Goal: Task Accomplishment & Management: Manage account settings

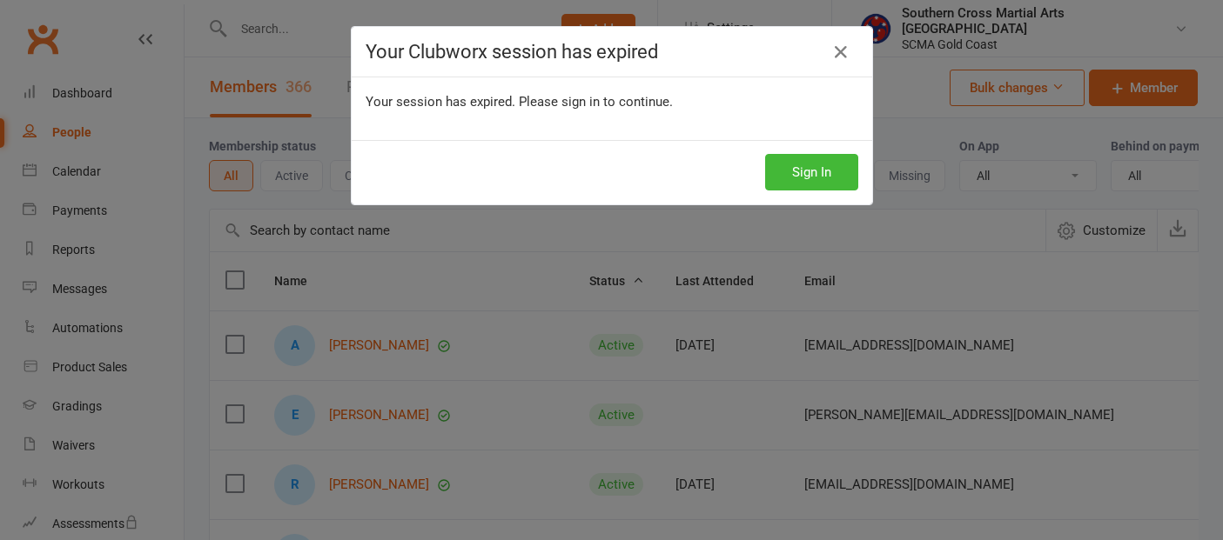
select select "100"
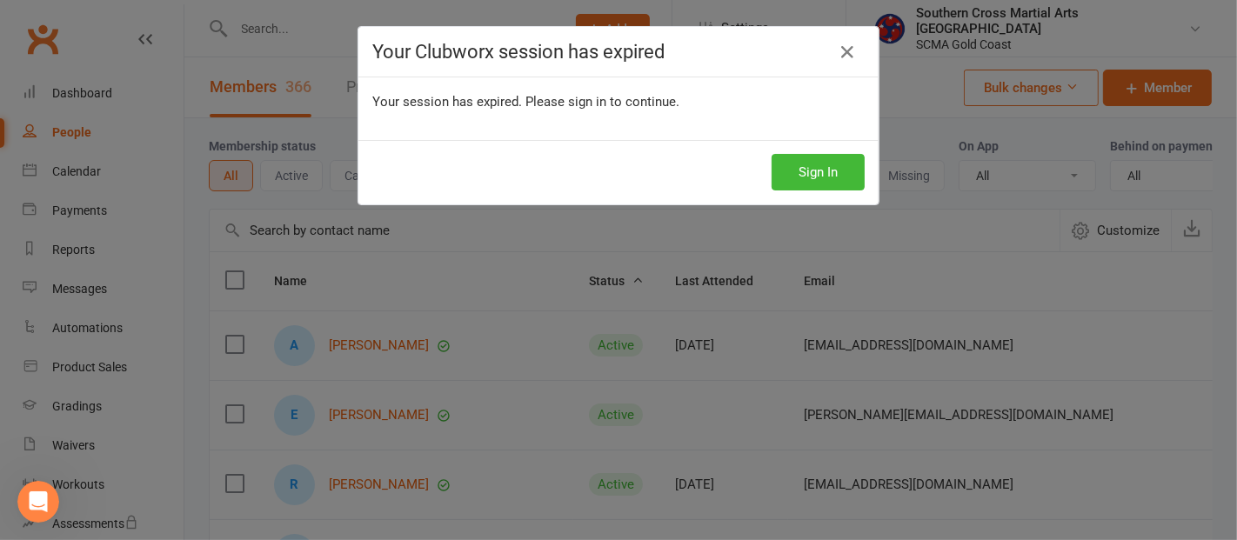
scroll to position [2, 0]
click at [791, 180] on button "Sign In" at bounding box center [818, 172] width 93 height 37
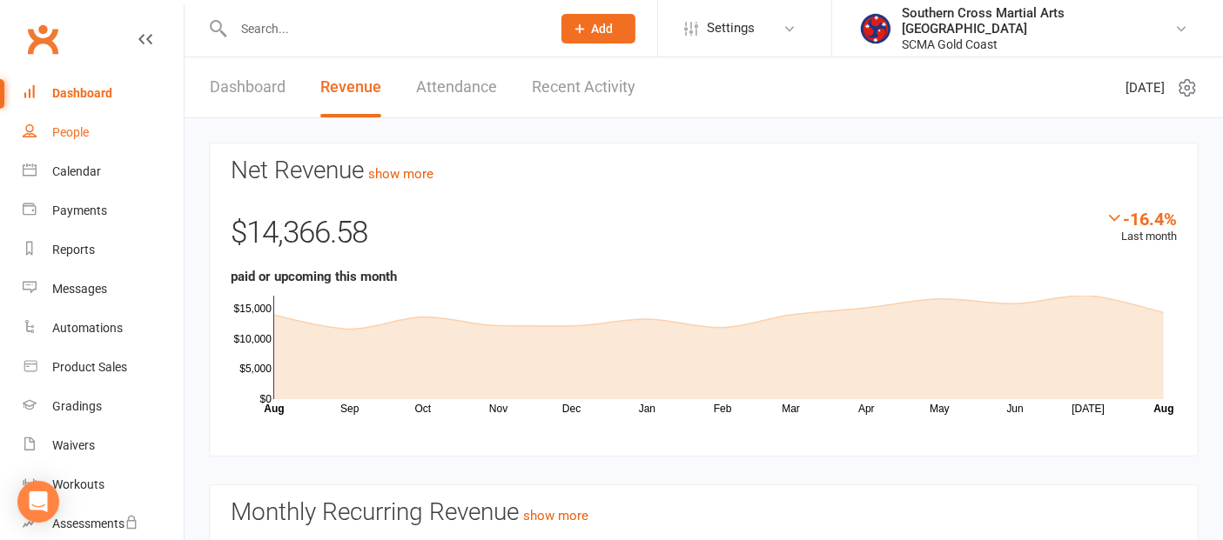
click at [80, 126] on div "People" at bounding box center [70, 132] width 37 height 14
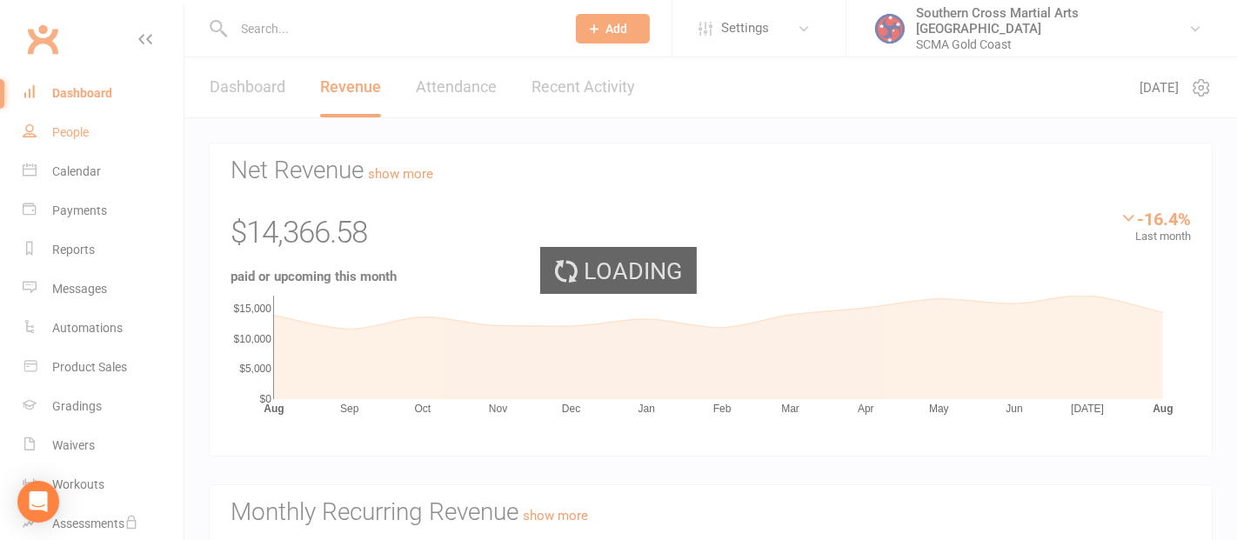
select select "100"
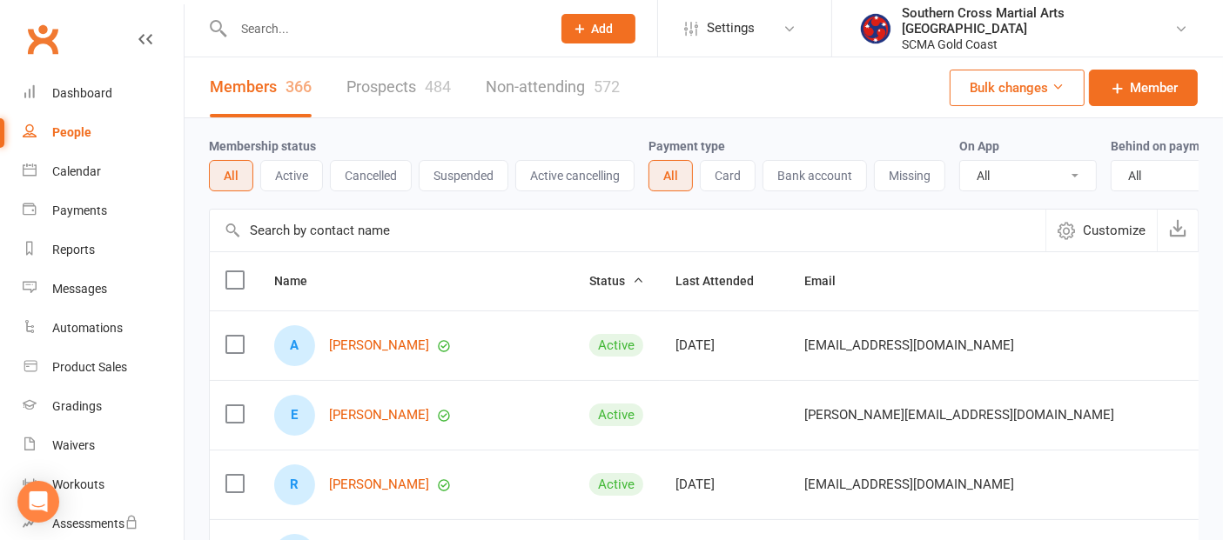
click at [357, 243] on input "text" at bounding box center [627, 231] width 835 height 42
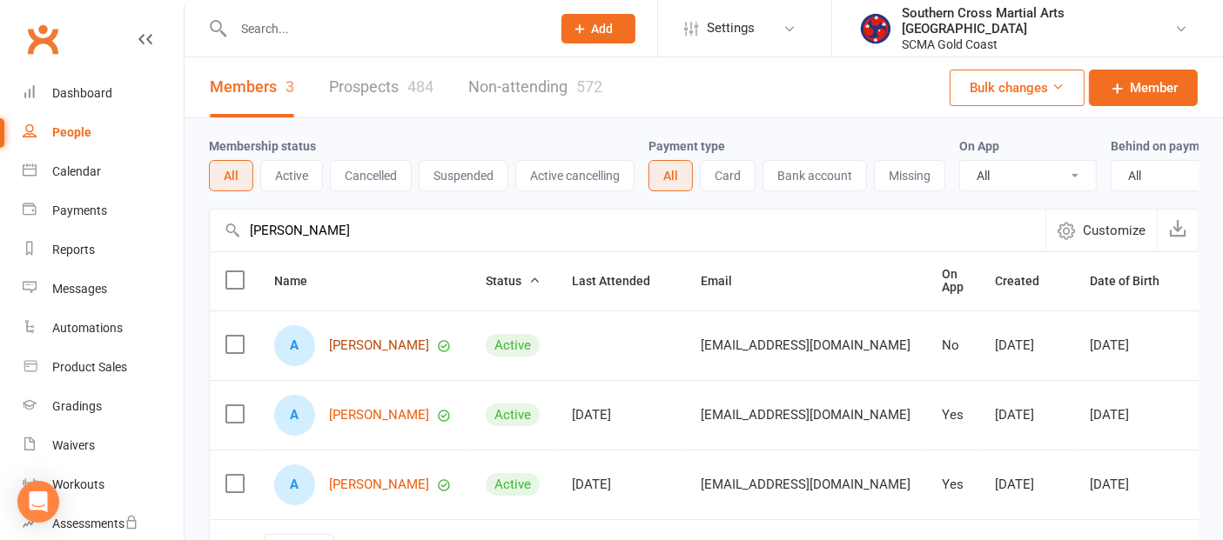
type input "arlo"
click at [340, 351] on link "[PERSON_NAME]" at bounding box center [379, 346] width 100 height 15
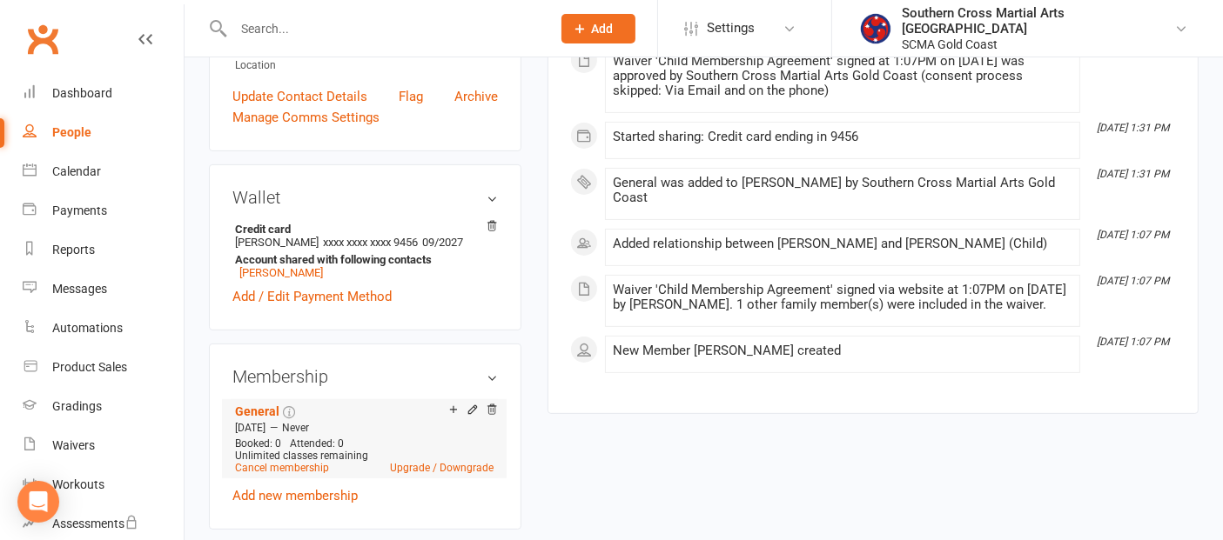
scroll to position [386, 0]
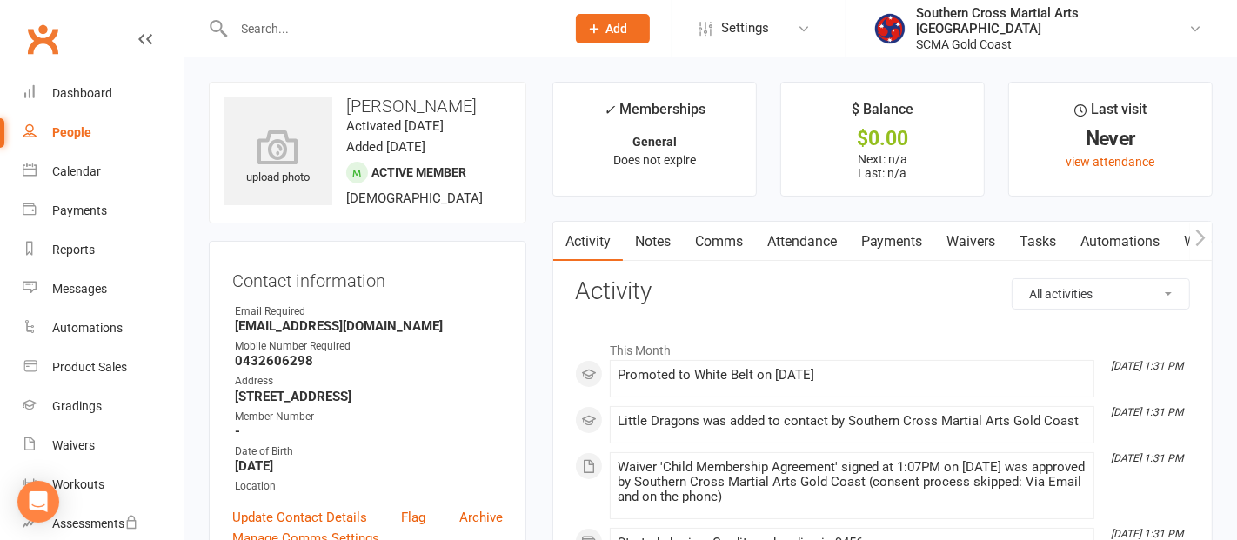
select select "100"
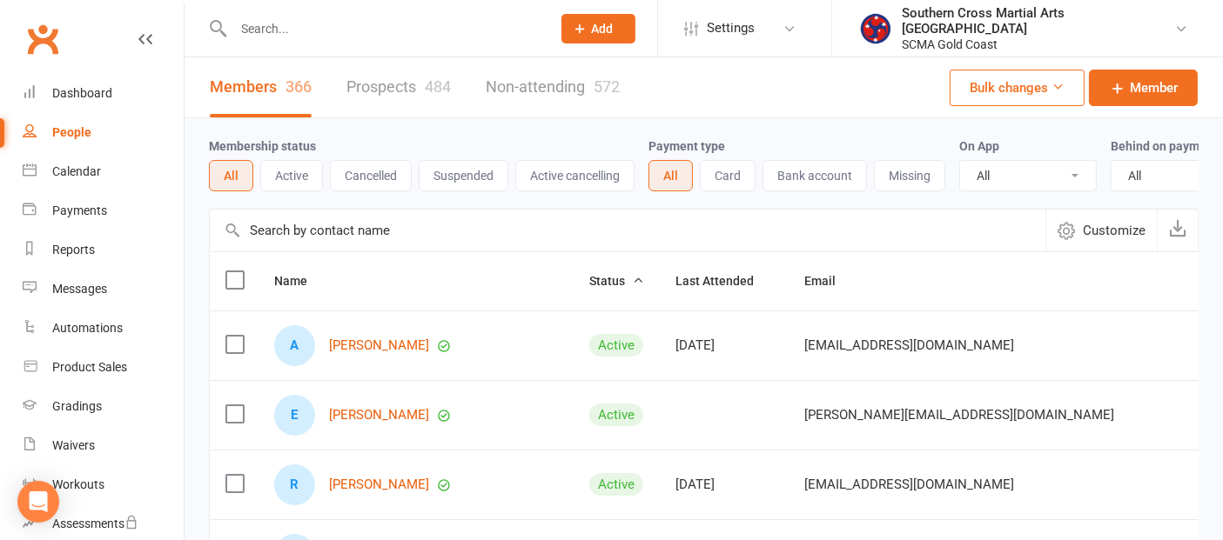
click at [295, 241] on input "text" at bounding box center [627, 231] width 835 height 42
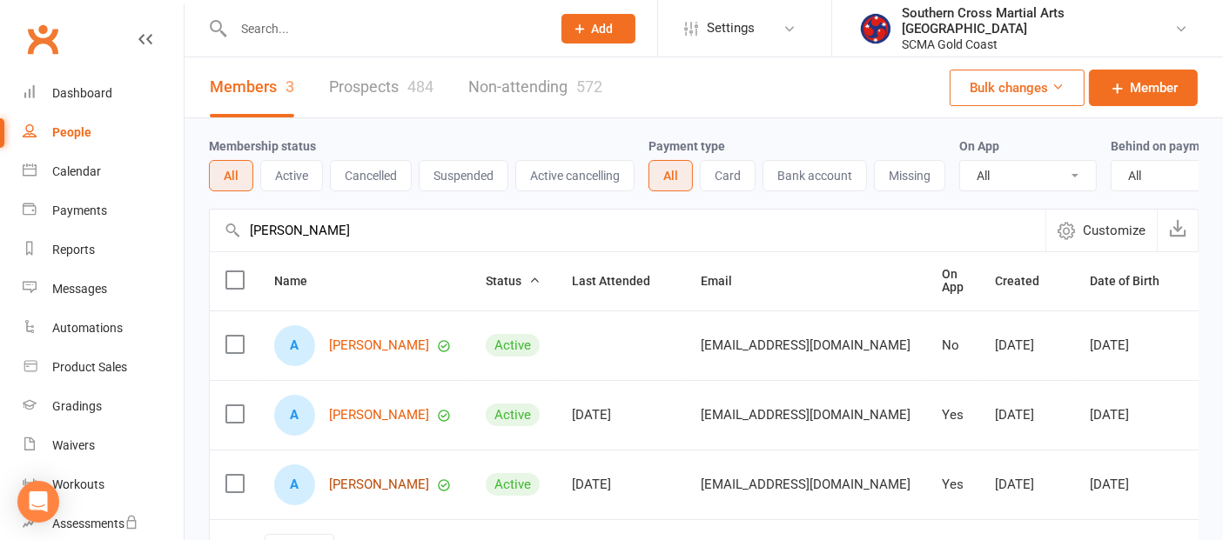
type input "arlo"
click at [370, 490] on link "[PERSON_NAME]" at bounding box center [379, 485] width 100 height 15
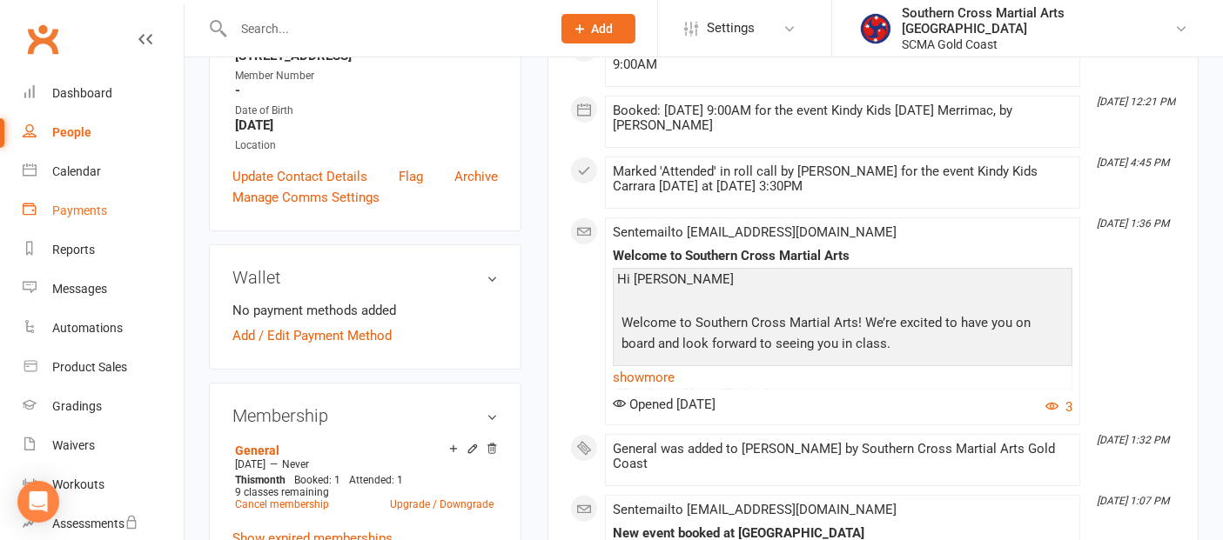
scroll to position [193, 0]
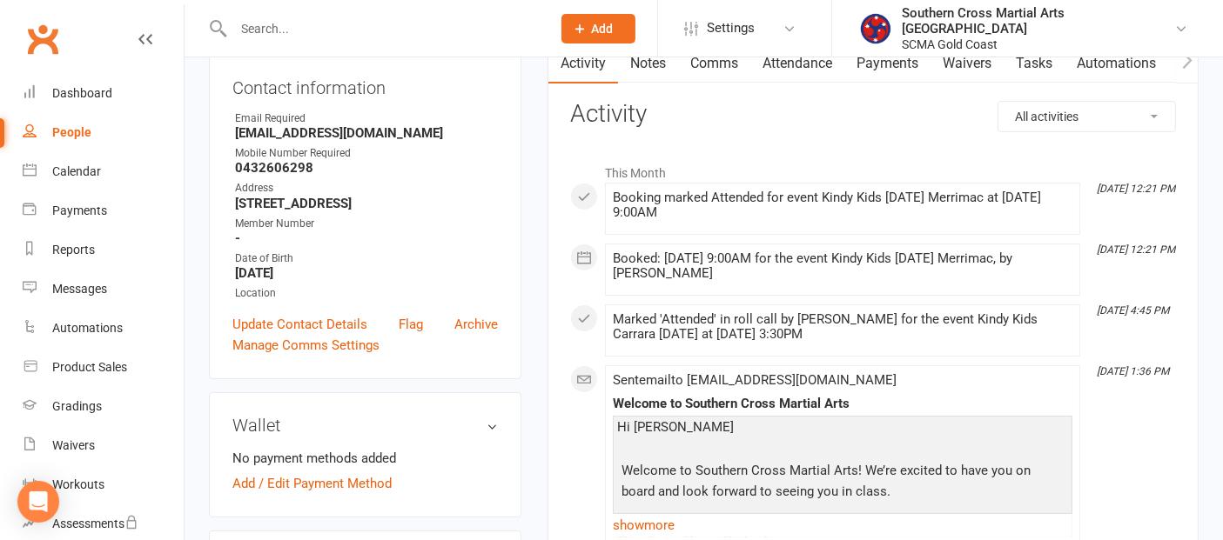
click at [57, 126] on div "People" at bounding box center [71, 132] width 39 height 14
select select "100"
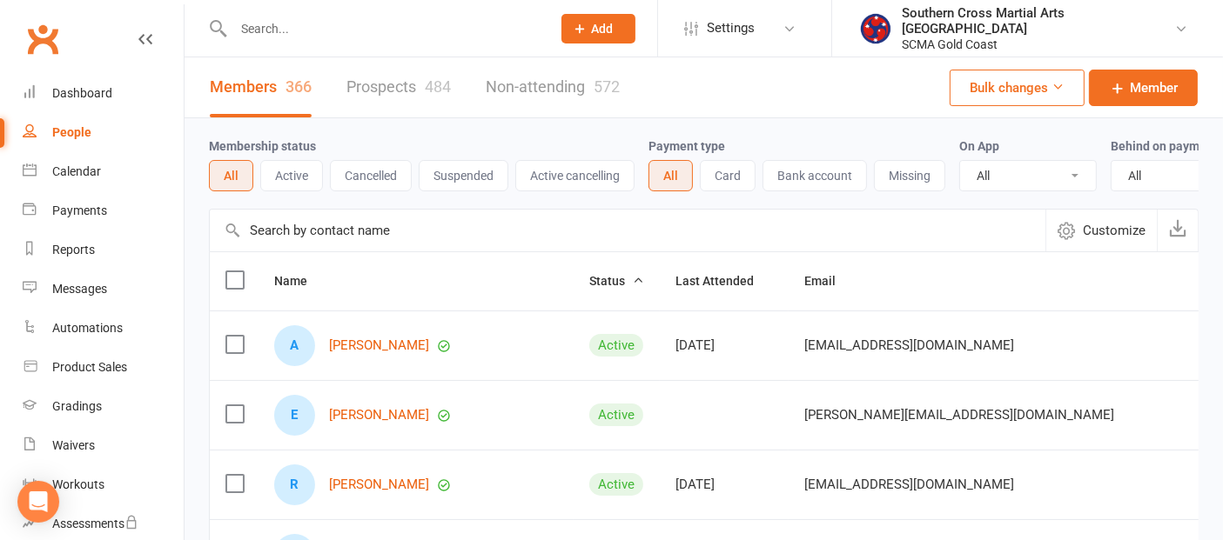
click at [345, 251] on input "text" at bounding box center [627, 231] width 835 height 42
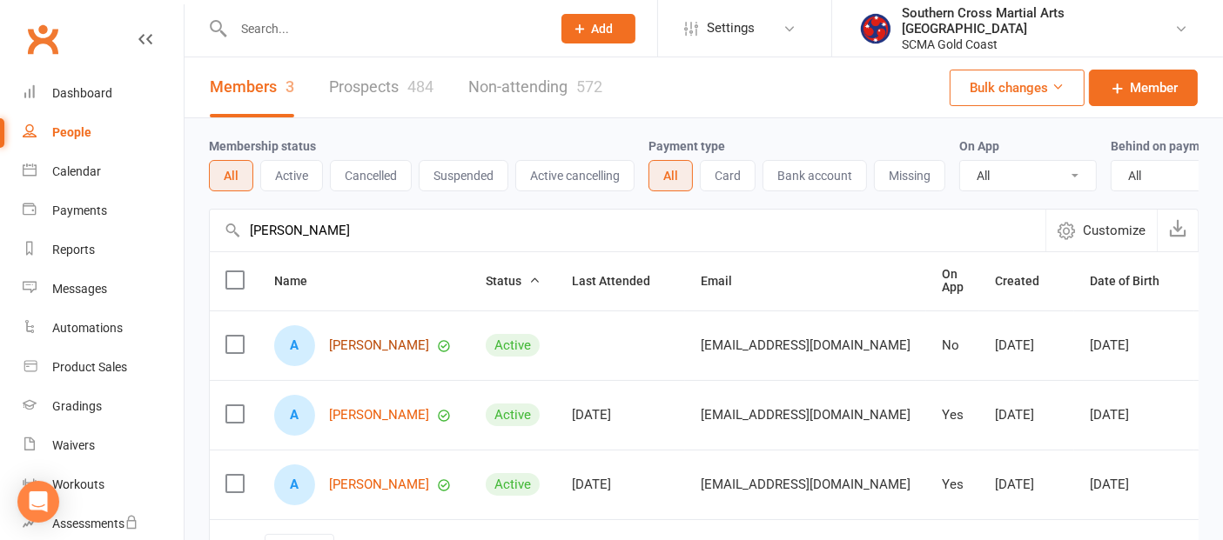
type input "arlo"
click at [363, 353] on link "[PERSON_NAME]" at bounding box center [379, 346] width 100 height 15
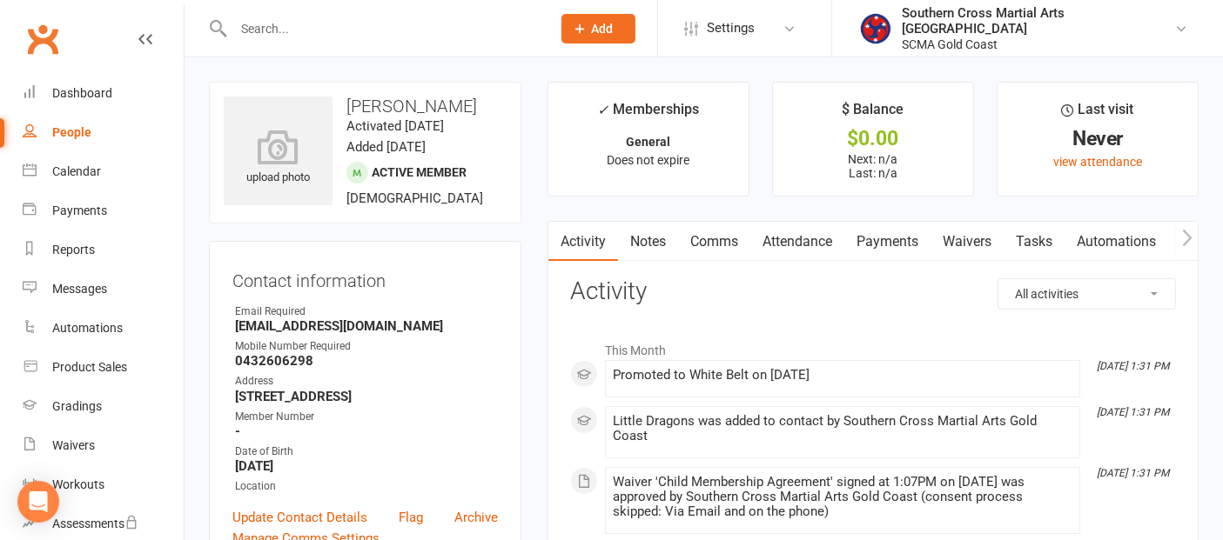
click at [1185, 236] on icon "button" at bounding box center [1187, 238] width 10 height 18
click at [1183, 238] on icon "button" at bounding box center [1187, 238] width 10 height 18
click at [1151, 239] on link "Mobile App" at bounding box center [1150, 242] width 94 height 40
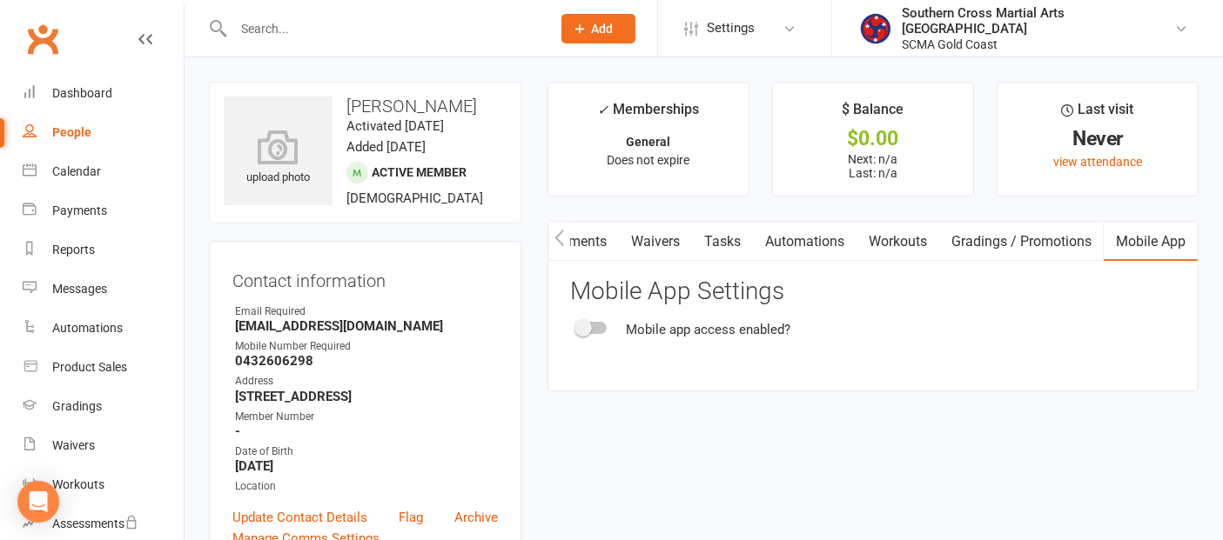
click at [631, 232] on link "Waivers" at bounding box center [655, 242] width 73 height 40
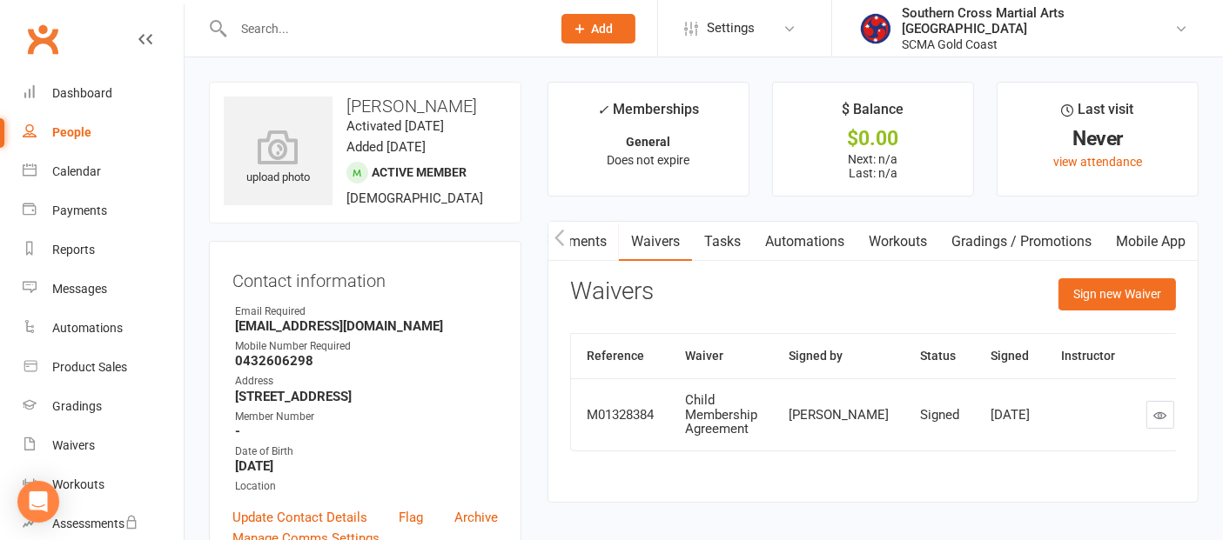
click at [554, 234] on icon "button" at bounding box center [559, 238] width 10 height 18
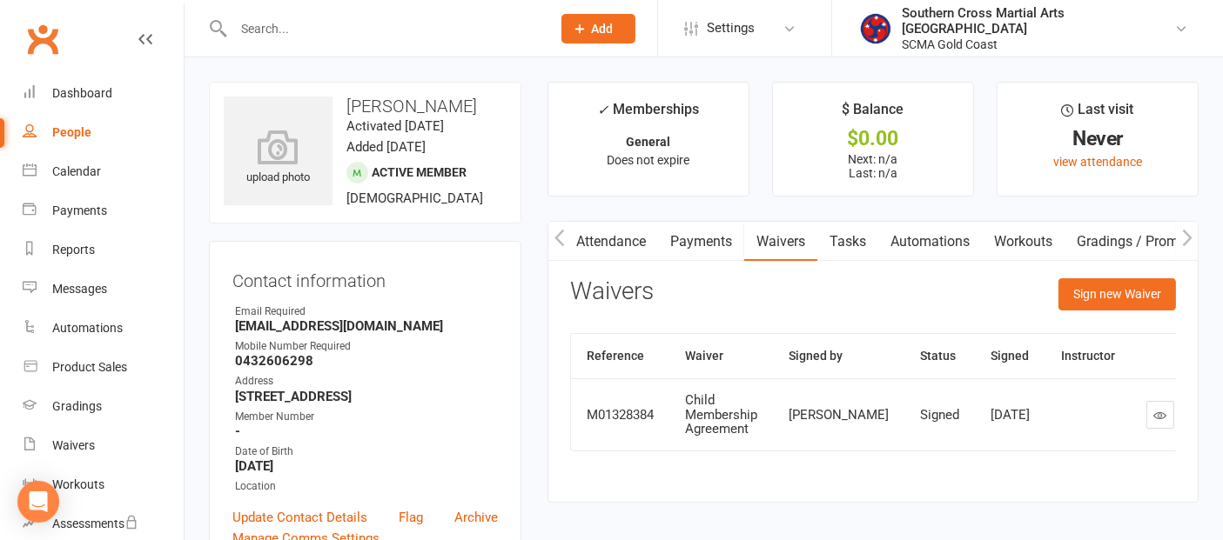
click at [699, 237] on link "Payments" at bounding box center [701, 242] width 86 height 40
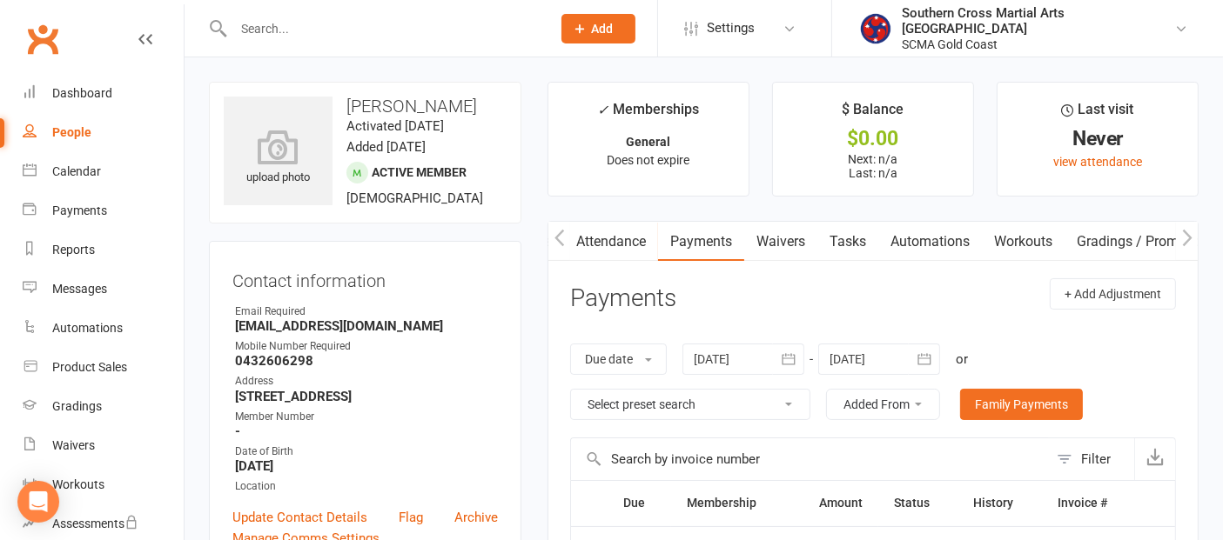
click at [600, 236] on link "Attendance" at bounding box center [611, 242] width 94 height 40
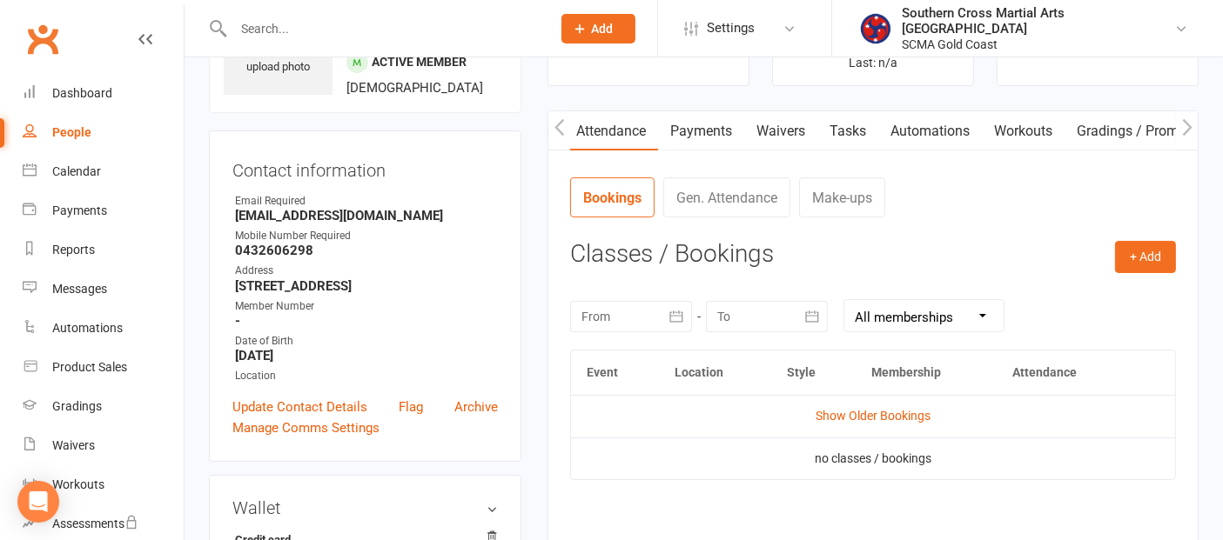
scroll to position [290, 0]
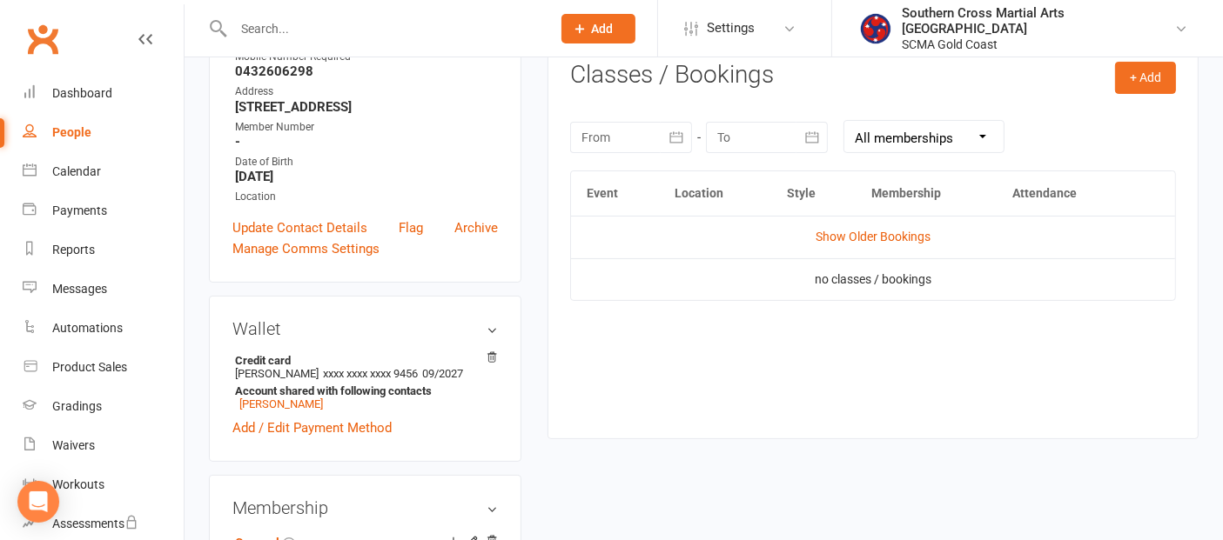
click at [636, 129] on div at bounding box center [631, 137] width 122 height 31
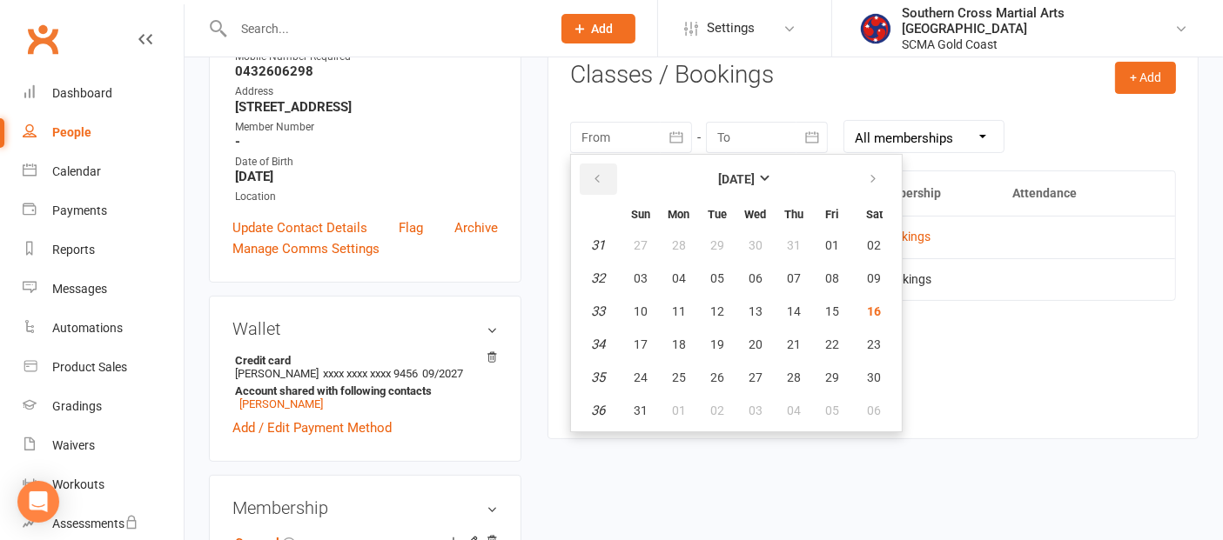
click at [610, 183] on button "button" at bounding box center [598, 179] width 37 height 31
click at [720, 250] on button "01" at bounding box center [717, 245] width 37 height 31
type input "01 Jul 2025"
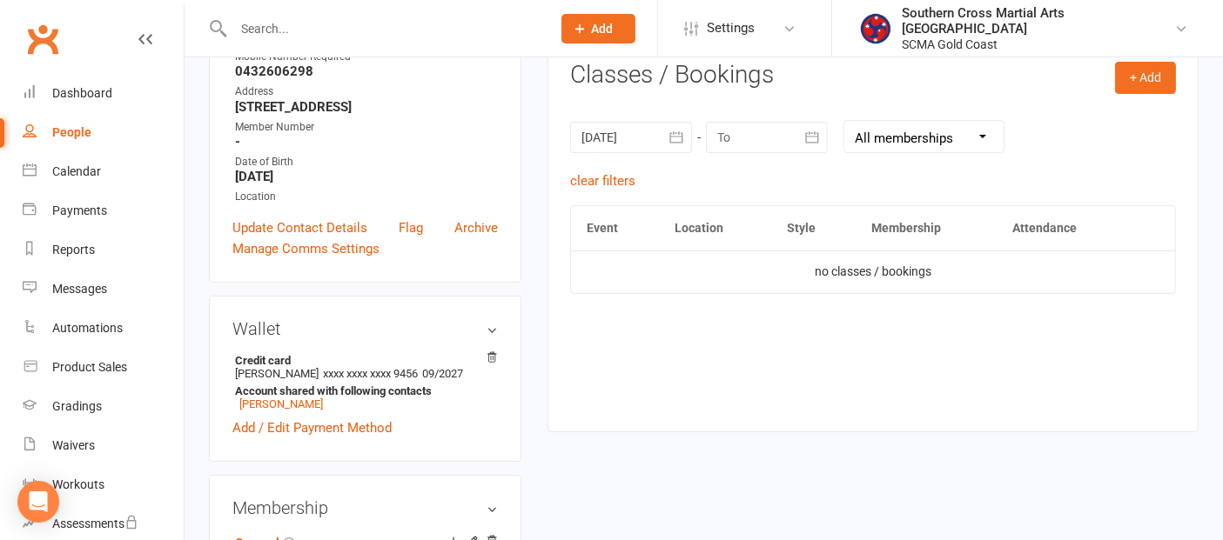
click at [763, 144] on div at bounding box center [767, 137] width 122 height 31
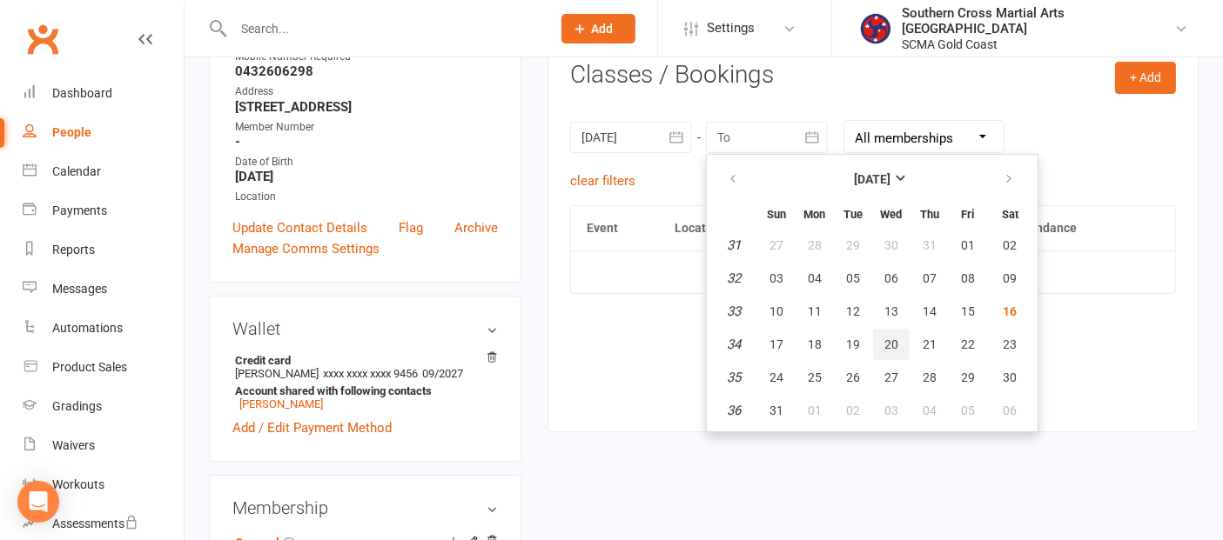
click at [875, 346] on button "20" at bounding box center [891, 344] width 37 height 31
type input "20 Aug 2025"
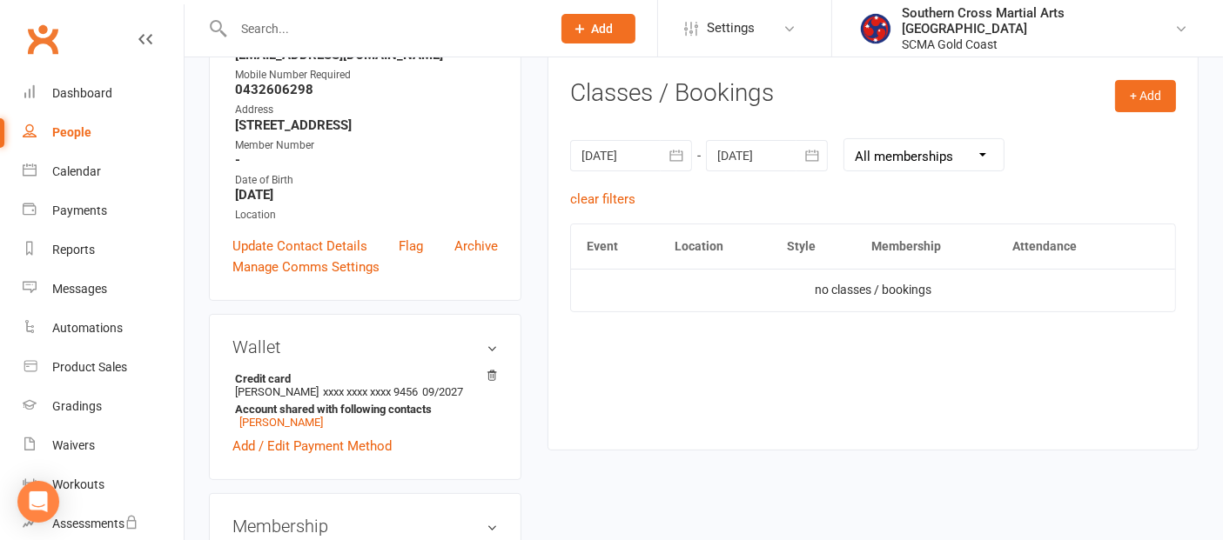
scroll to position [561, 0]
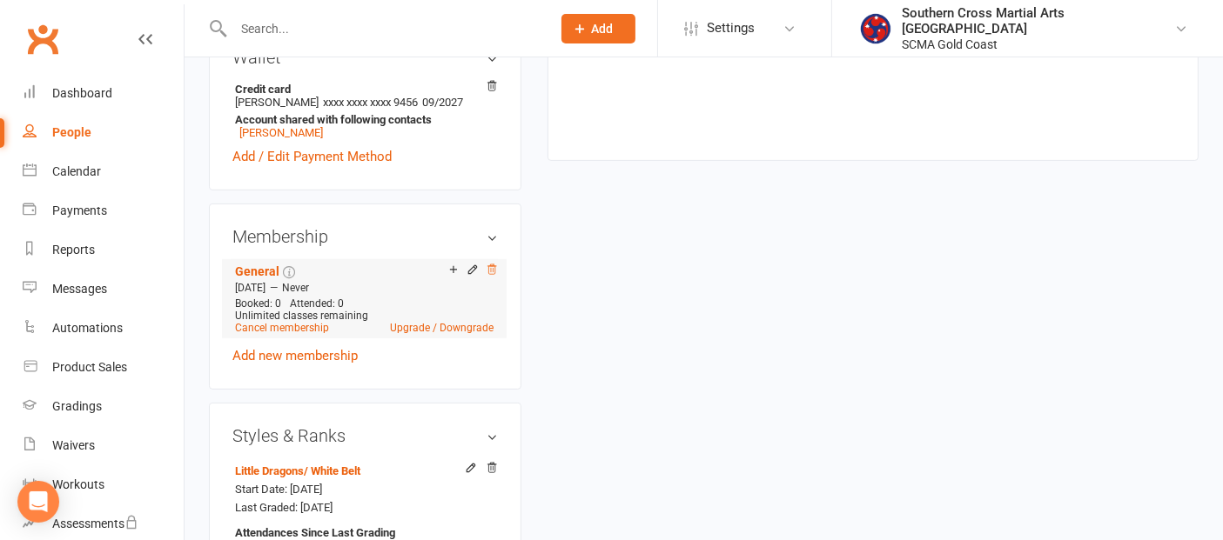
click at [493, 267] on icon at bounding box center [491, 270] width 9 height 10
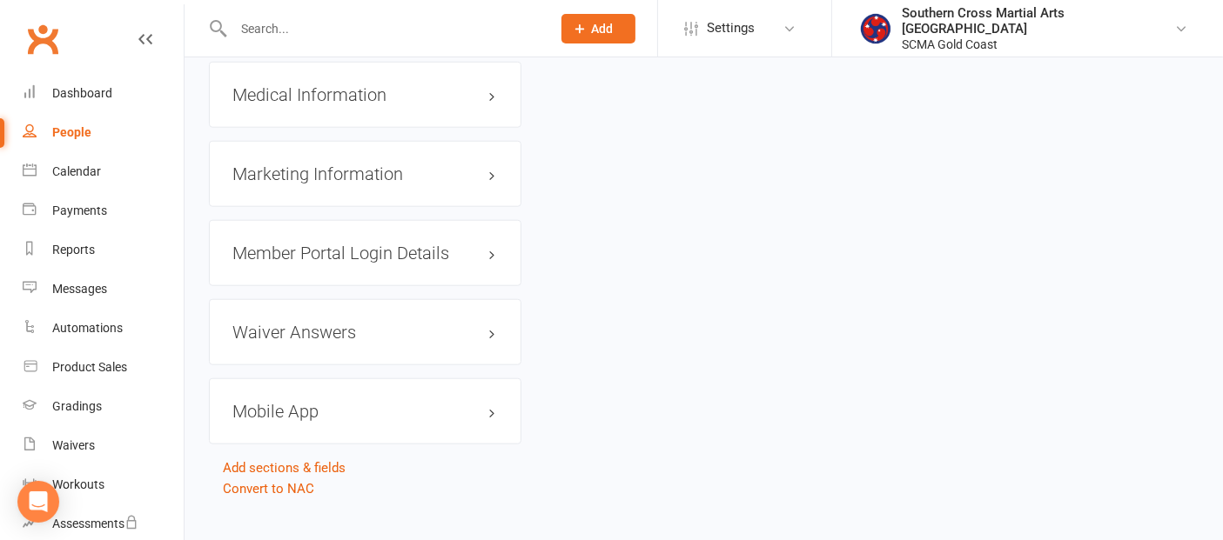
scroll to position [1764, 0]
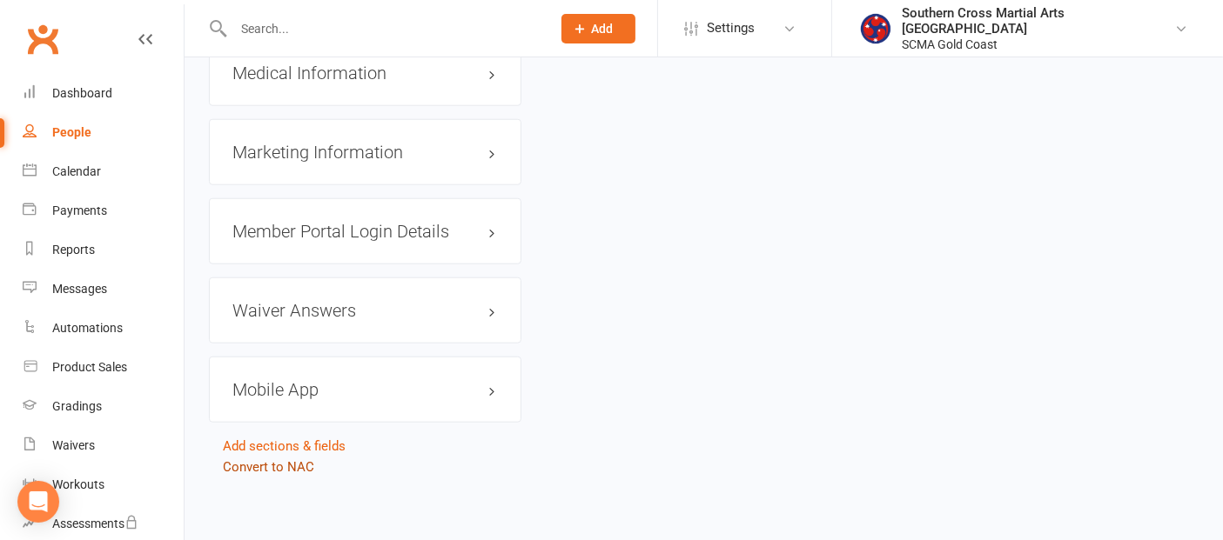
click at [265, 459] on link "Convert to NAC" at bounding box center [268, 467] width 91 height 16
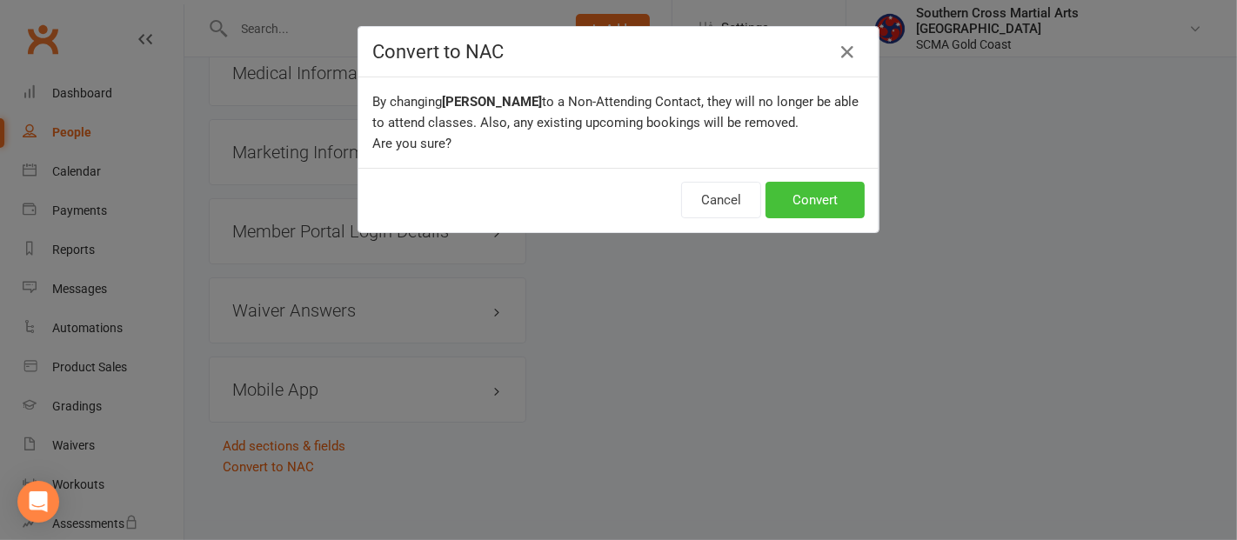
click at [808, 203] on button "Convert" at bounding box center [815, 200] width 99 height 37
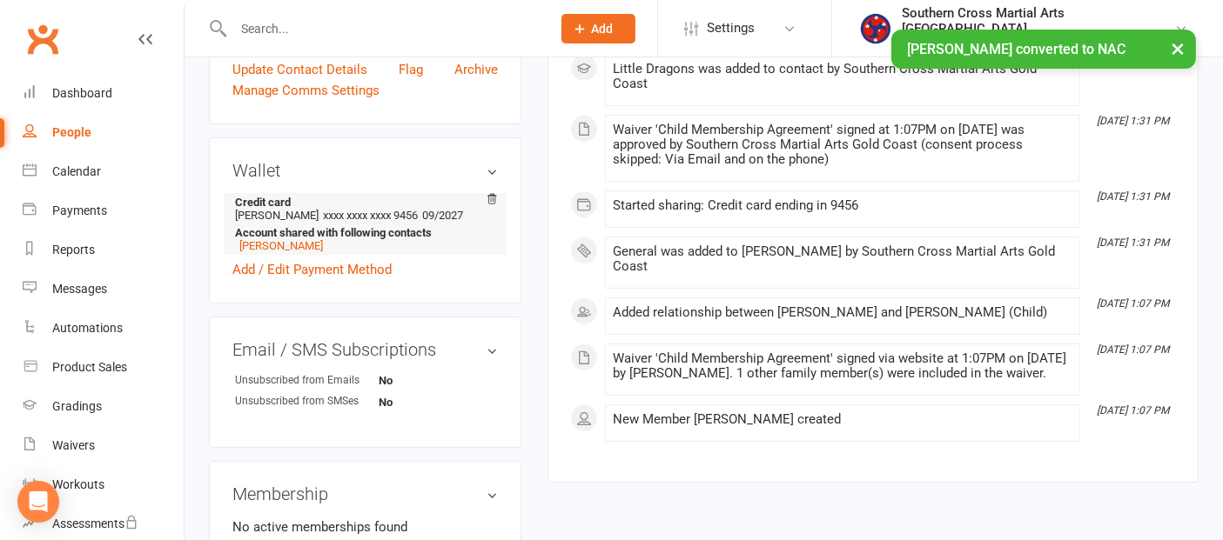
scroll to position [676, 0]
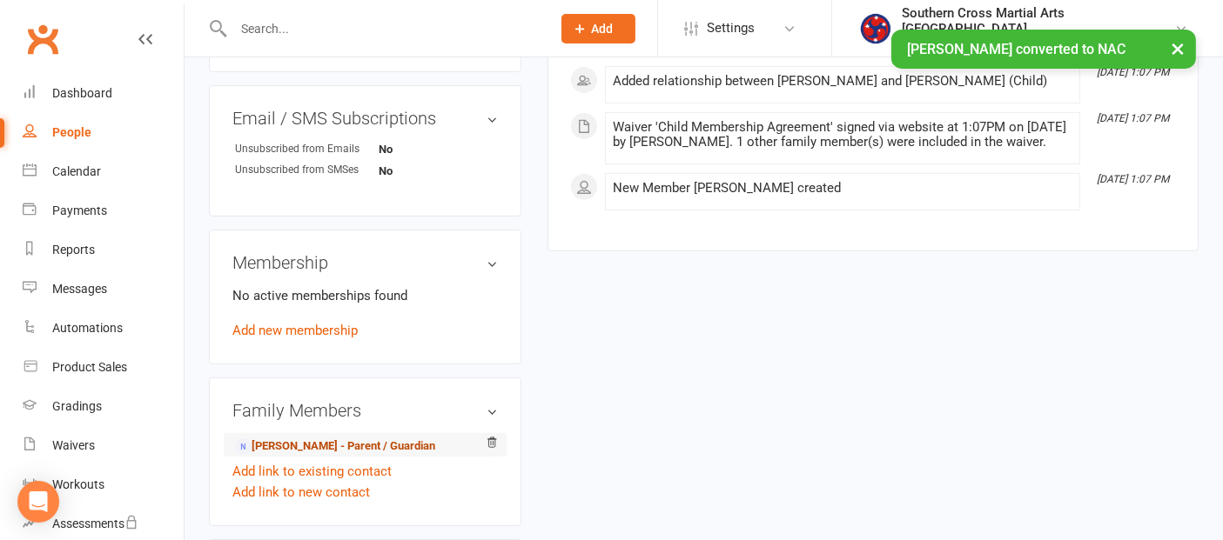
click at [372, 446] on link "Danae Botha - Parent / Guardian" at bounding box center [335, 447] width 200 height 18
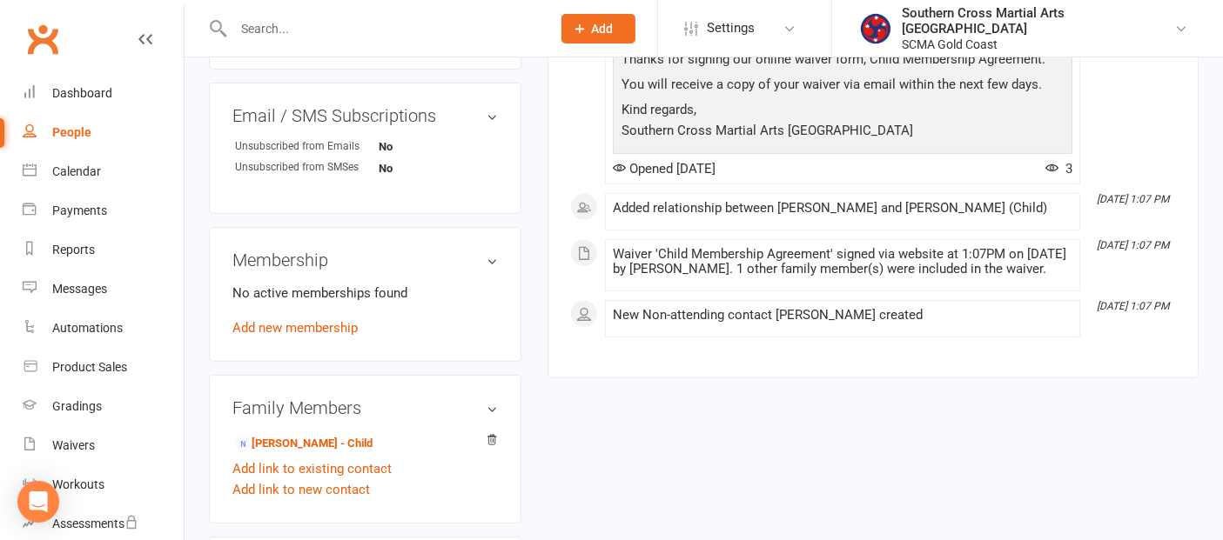
scroll to position [870, 0]
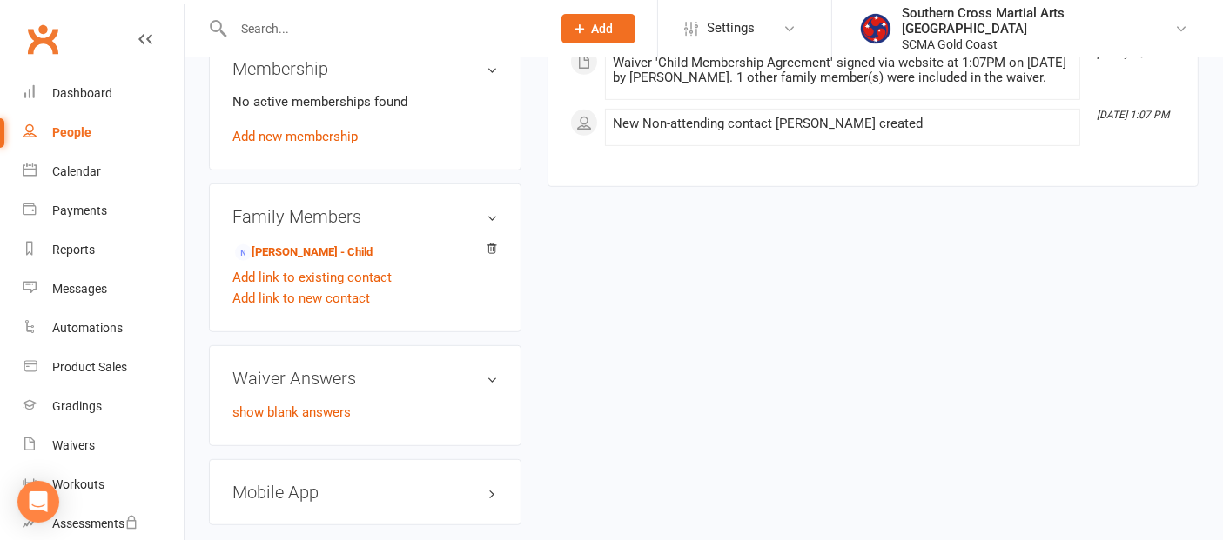
click at [64, 135] on div "People" at bounding box center [71, 132] width 39 height 14
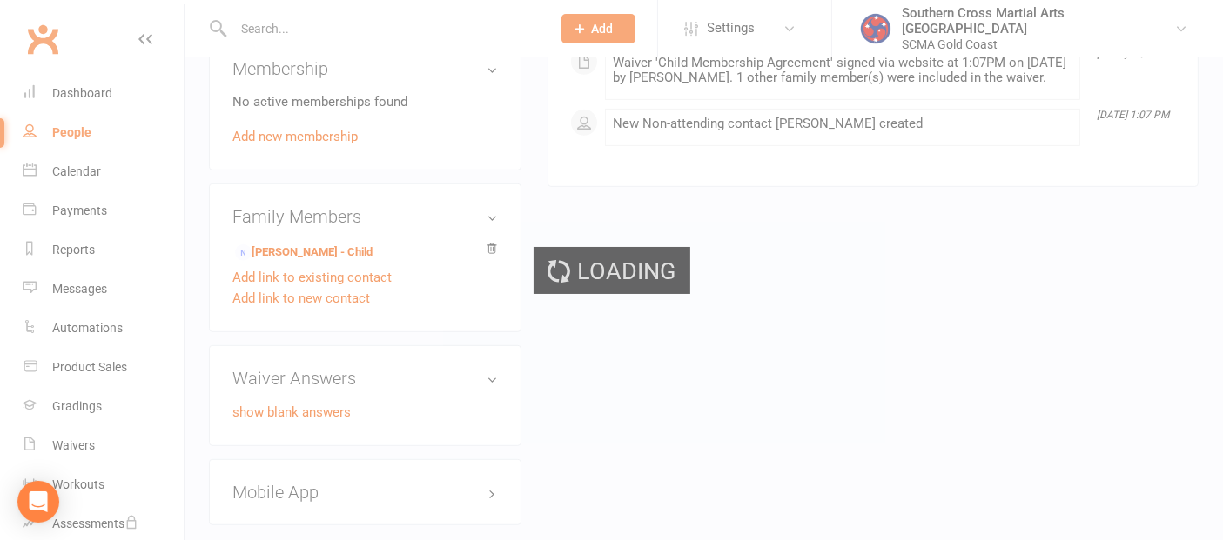
select select "100"
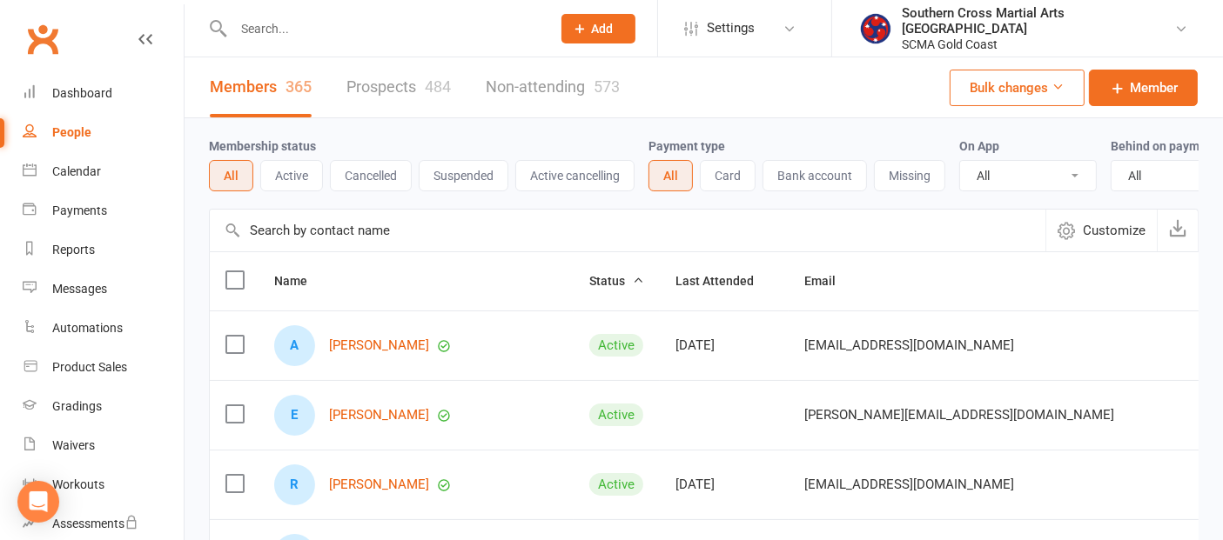
click at [291, 236] on input "text" at bounding box center [627, 231] width 835 height 42
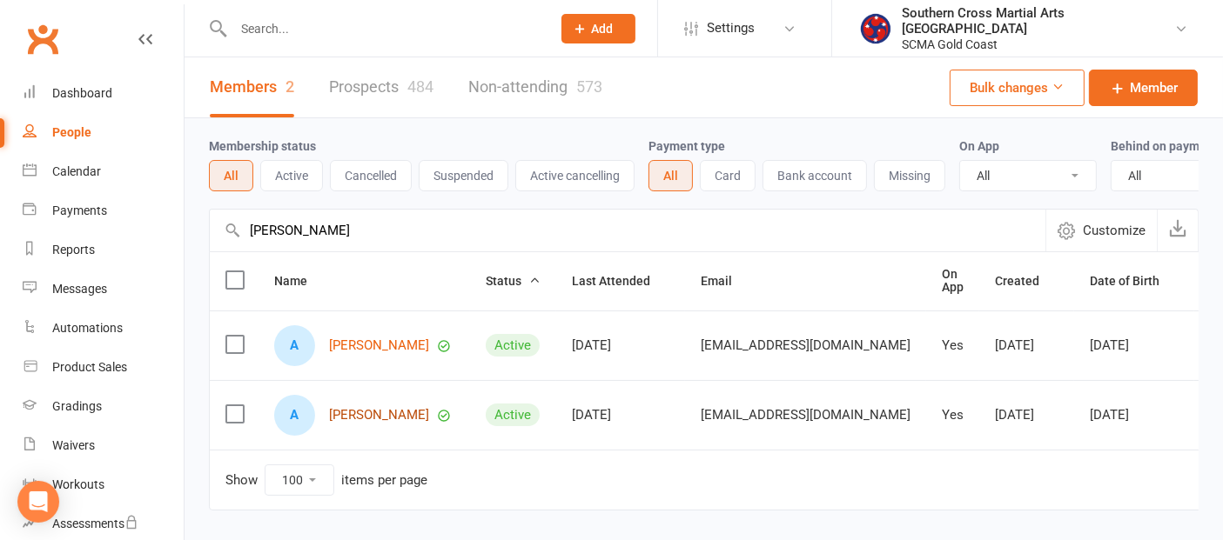
type input "arlo"
click at [368, 423] on link "[PERSON_NAME]" at bounding box center [379, 415] width 100 height 15
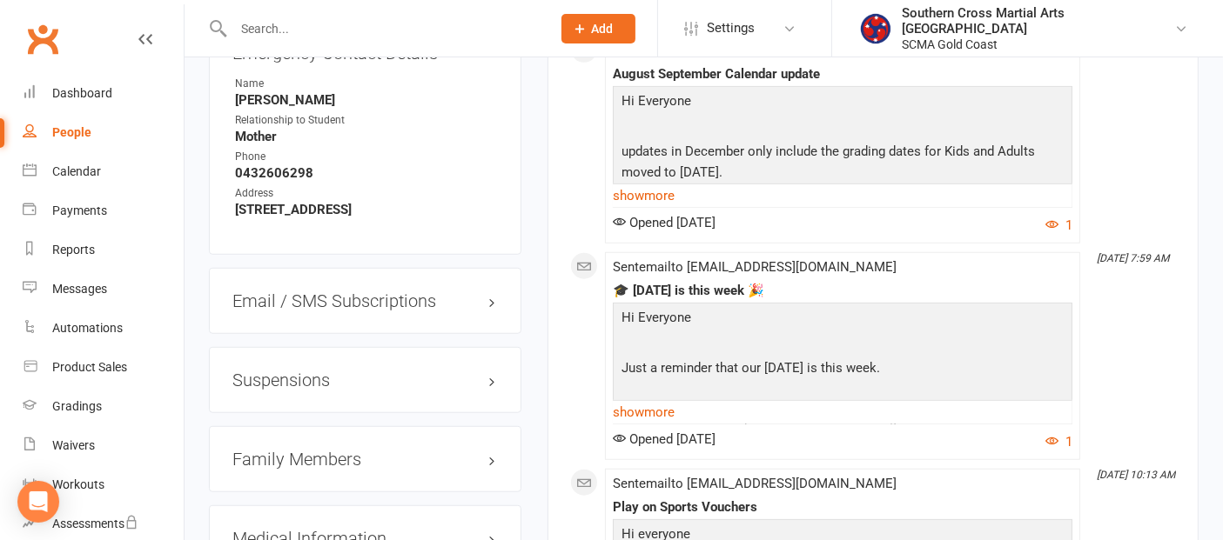
scroll to position [1353, 0]
drag, startPoint x: 306, startPoint y: 441, endPoint x: 300, endPoint y: 449, distance: 9.9
click at [307, 447] on h3 "Family Members" at bounding box center [364, 456] width 265 height 19
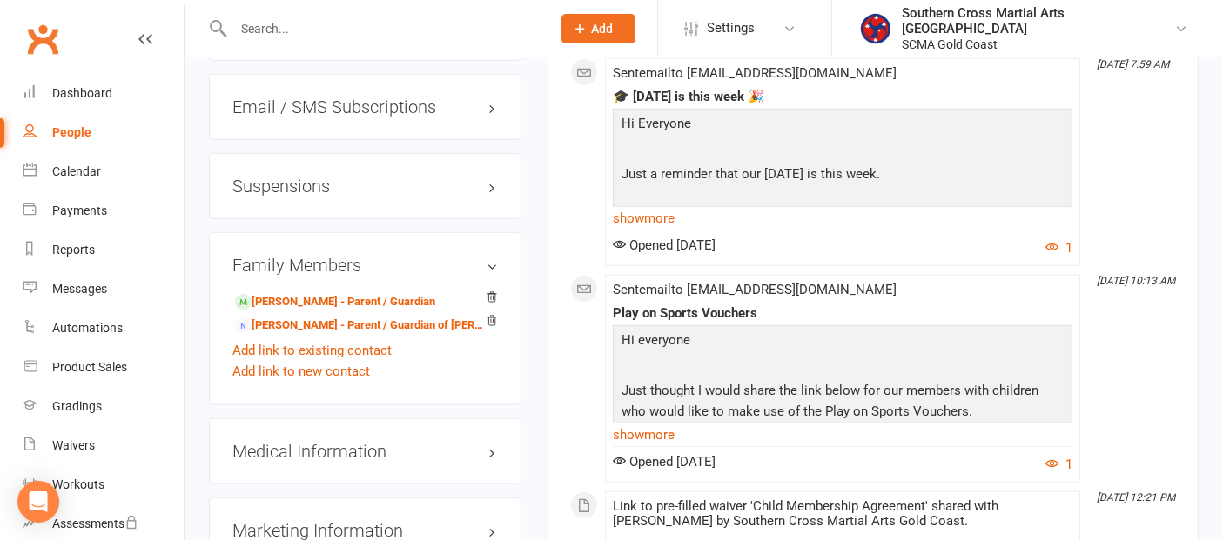
scroll to position [1546, 0]
click at [362, 345] on link "Add link to existing contact" at bounding box center [311, 349] width 159 height 21
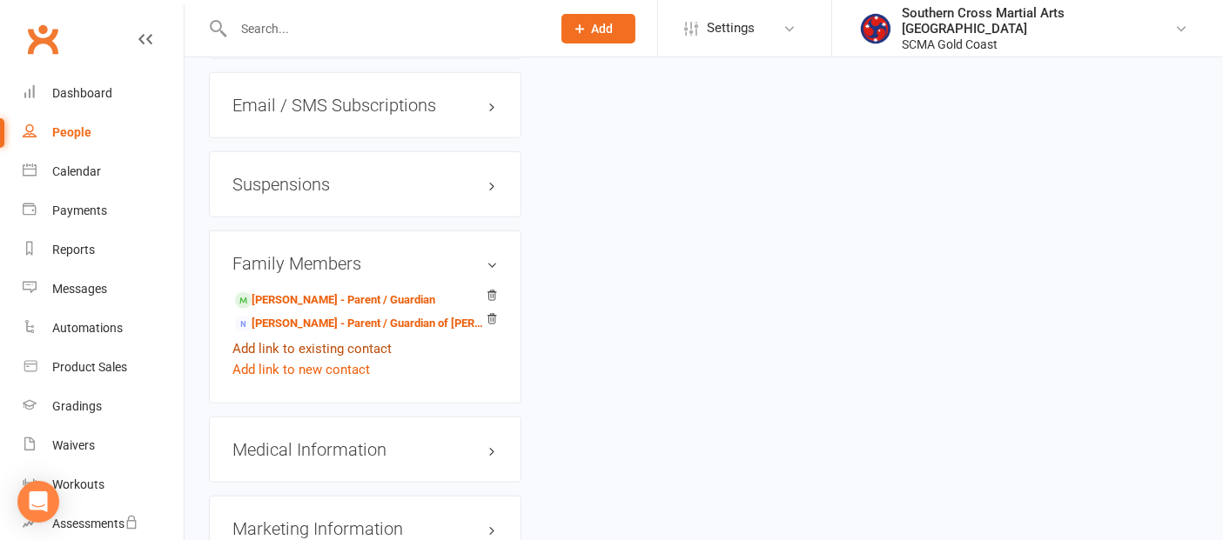
scroll to position [79, 0]
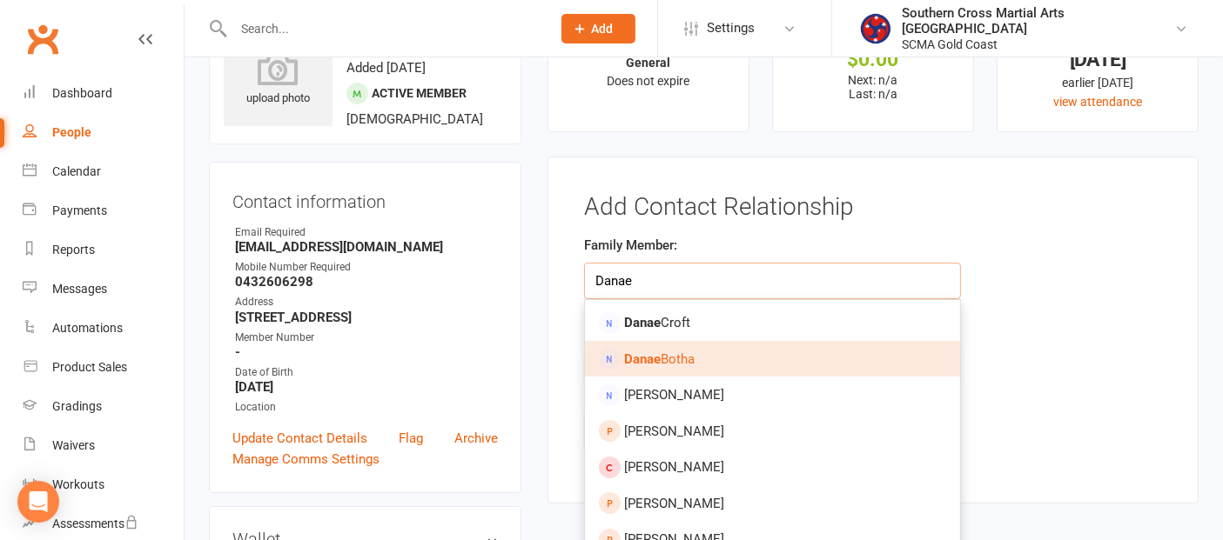
type input "Danae"
click at [641, 345] on link "Danae Botha" at bounding box center [772, 359] width 375 height 37
type input "Danae Botha"
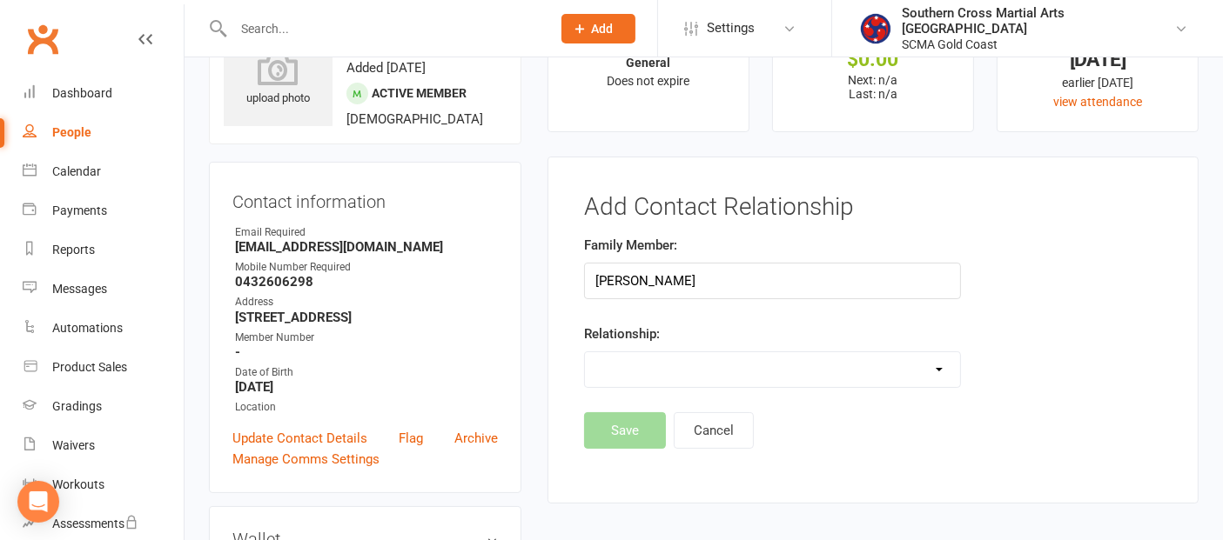
click at [638, 354] on select "Parent / Guardian Child Sibling (parent not in system) Spouse / Partner Cousin …" at bounding box center [772, 369] width 375 height 35
select select "0"
click at [585, 352] on select "Parent / Guardian Child Sibling (parent not in system) Spouse / Partner Cousin …" at bounding box center [772, 369] width 375 height 35
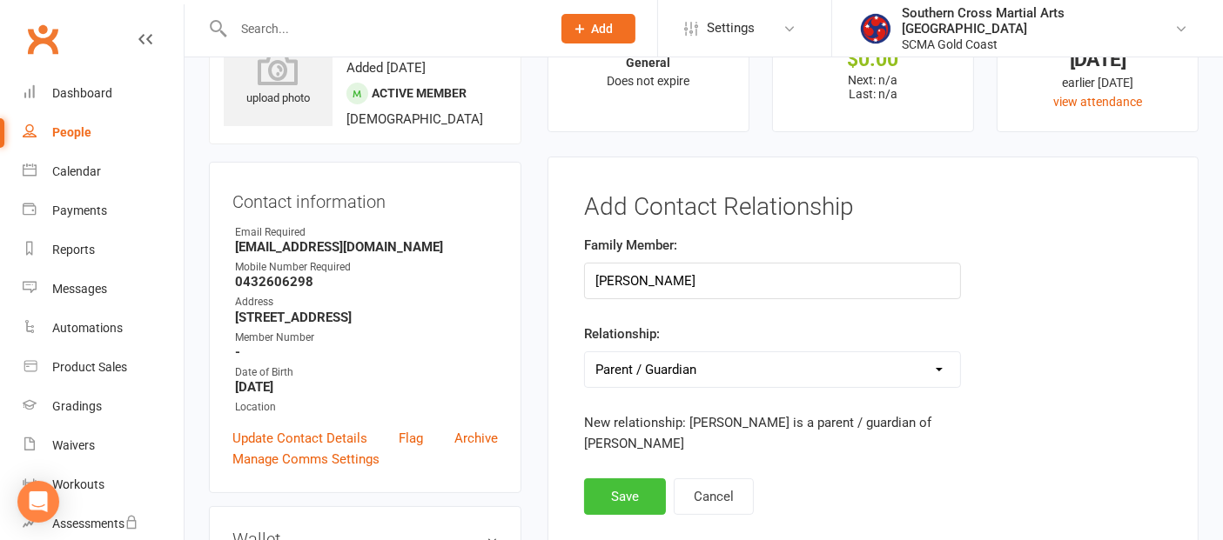
click at [641, 486] on button "Save" at bounding box center [625, 497] width 82 height 37
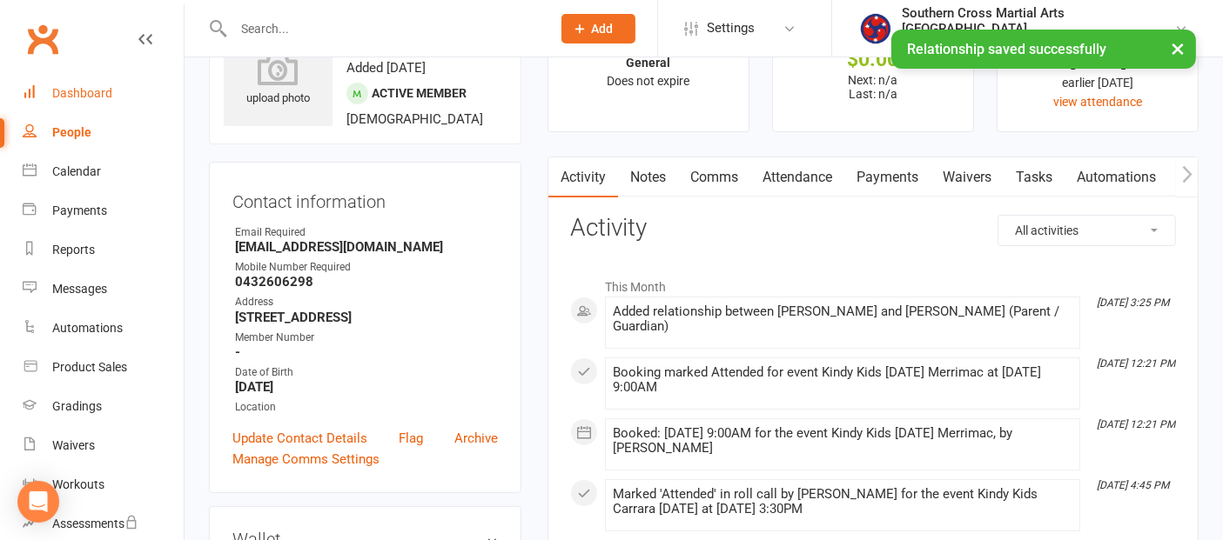
click at [119, 90] on link "Dashboard" at bounding box center [103, 93] width 161 height 39
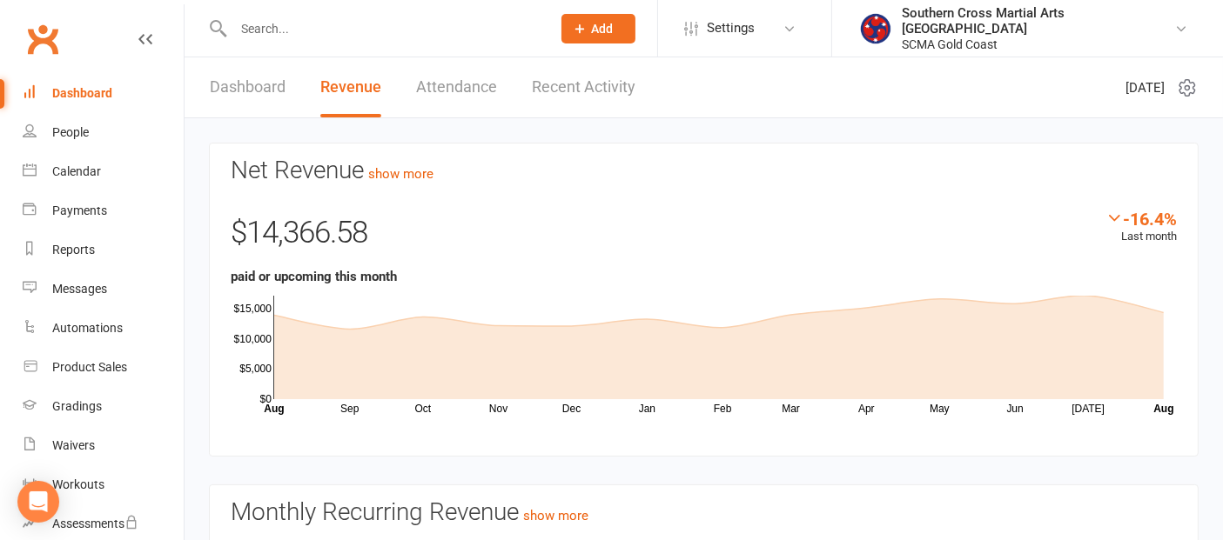
click at [450, 88] on link "Attendance" at bounding box center [456, 87] width 81 height 60
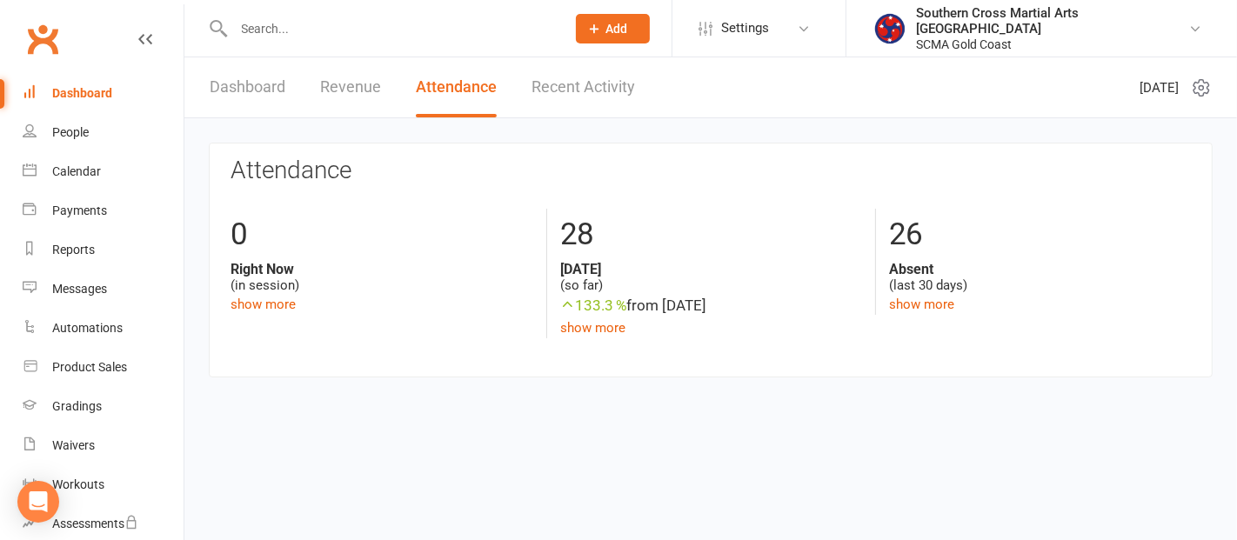
click at [593, 95] on link "Recent Activity" at bounding box center [584, 87] width 104 height 60
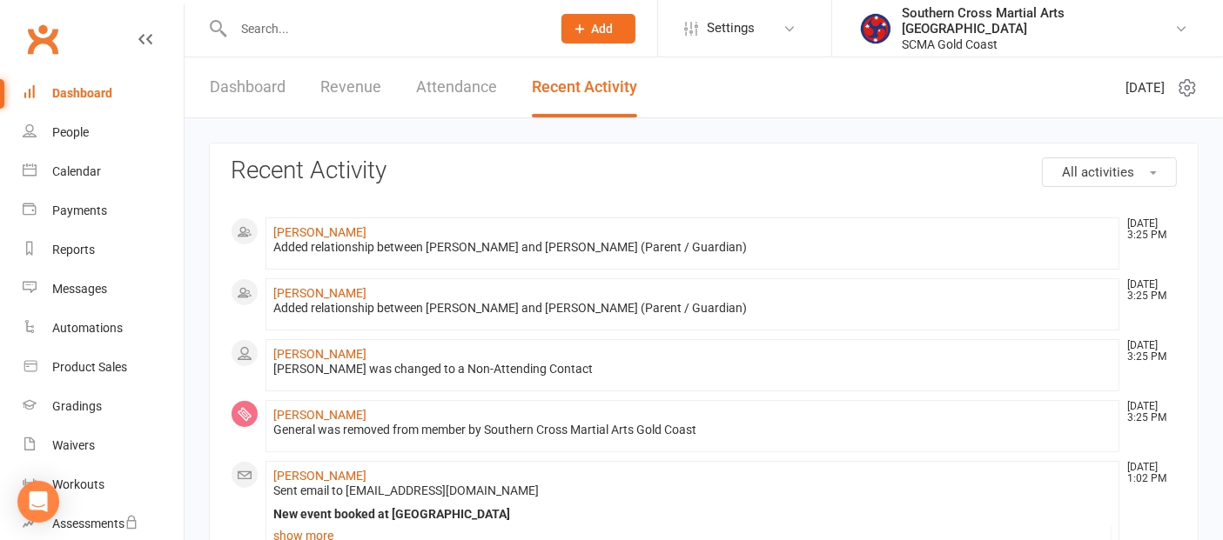
click at [242, 85] on link "Dashboard" at bounding box center [248, 87] width 76 height 60
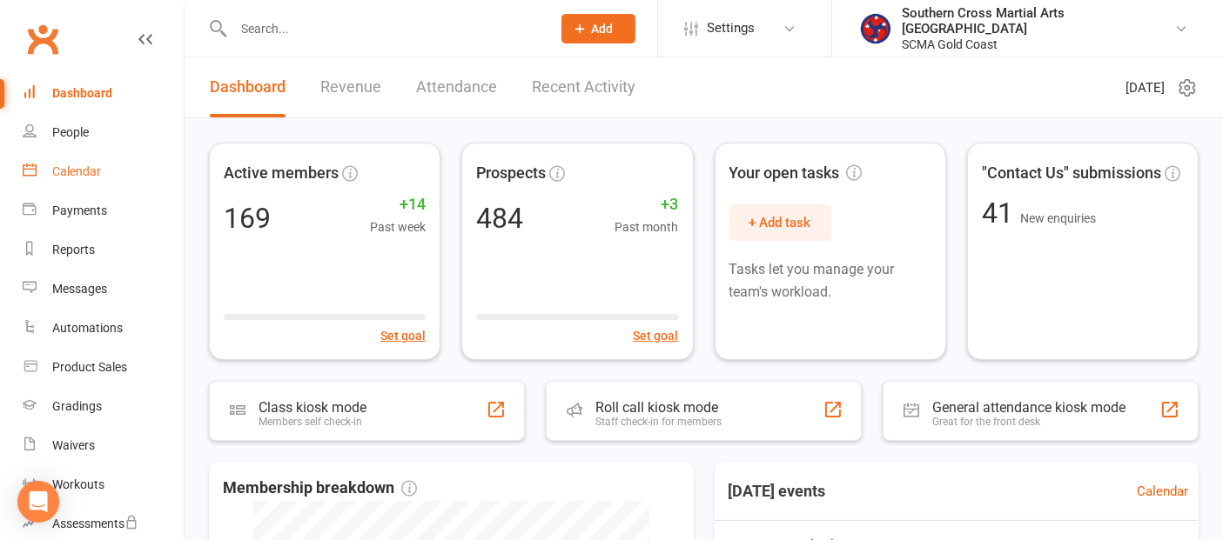
click at [104, 172] on link "Calendar" at bounding box center [103, 171] width 161 height 39
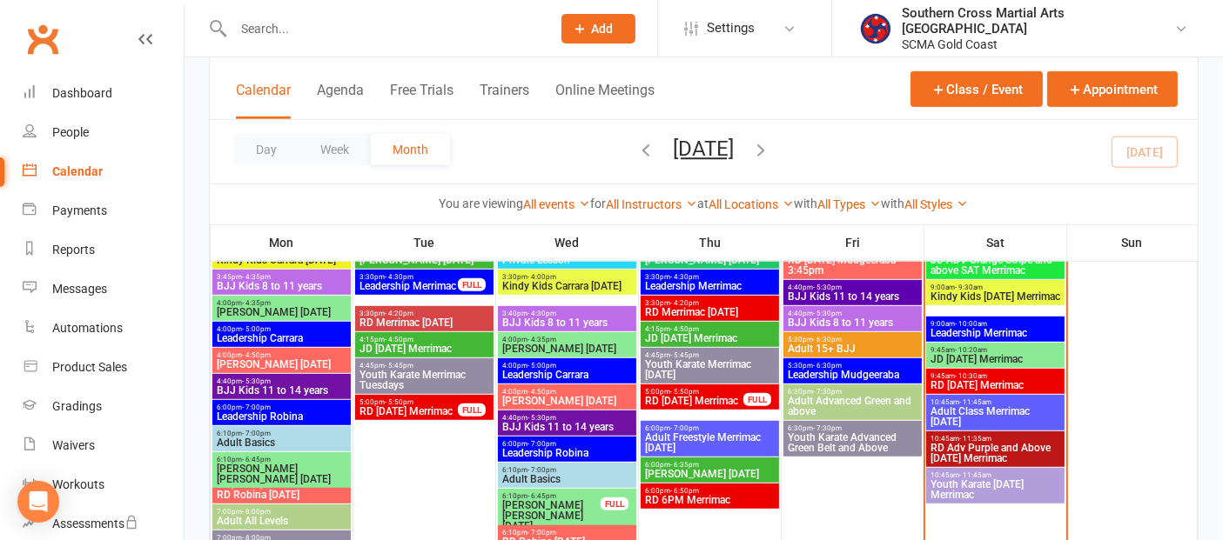
scroll to position [870, 0]
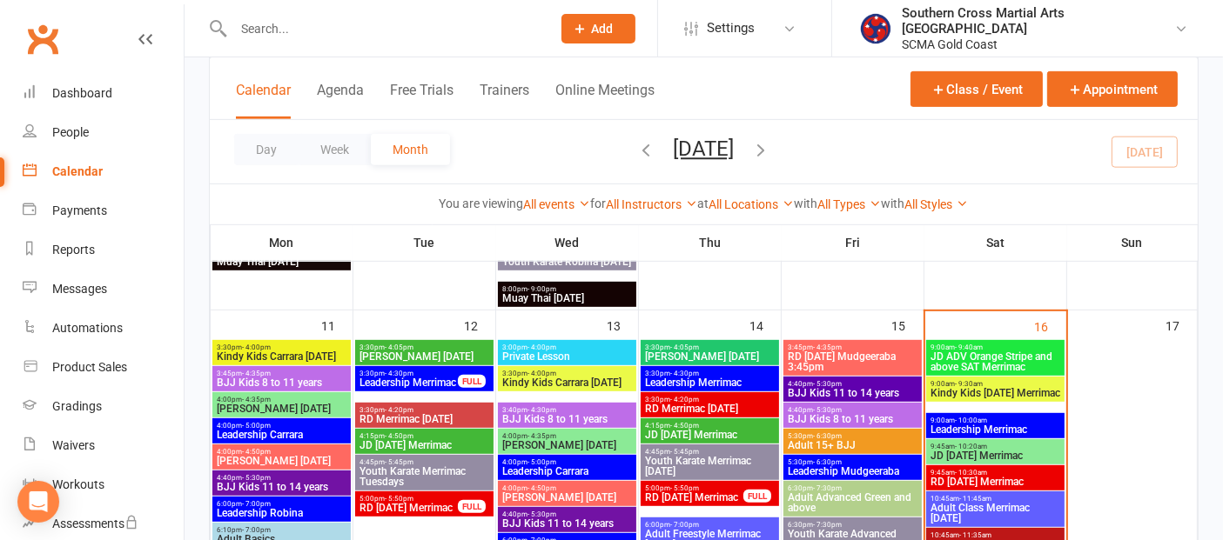
click at [978, 394] on span "Kindy Kids Saturday Merrimac" at bounding box center [994, 393] width 131 height 10
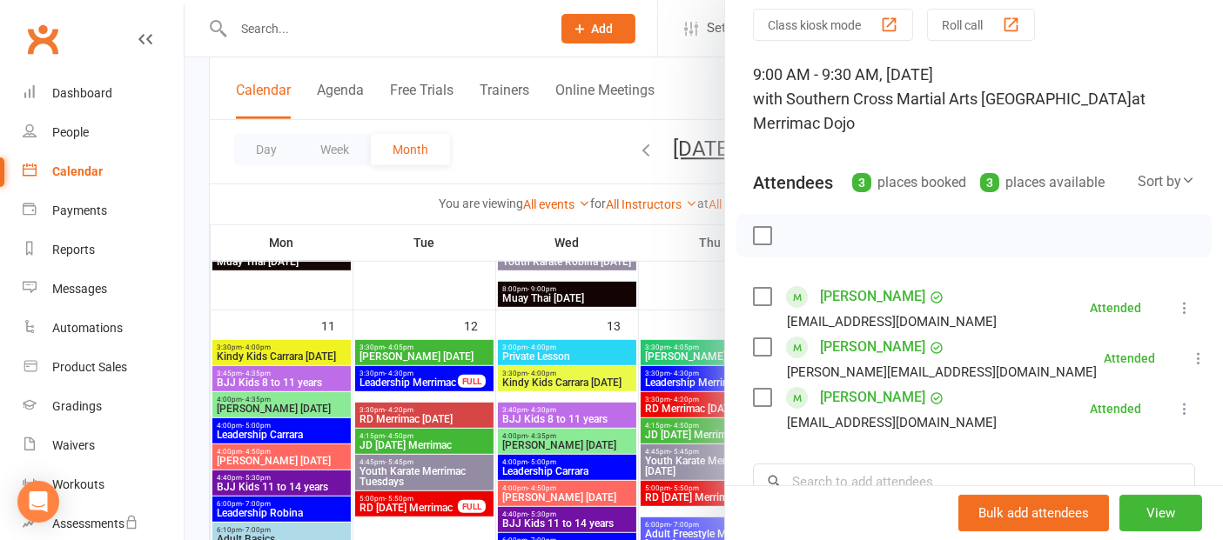
scroll to position [97, 0]
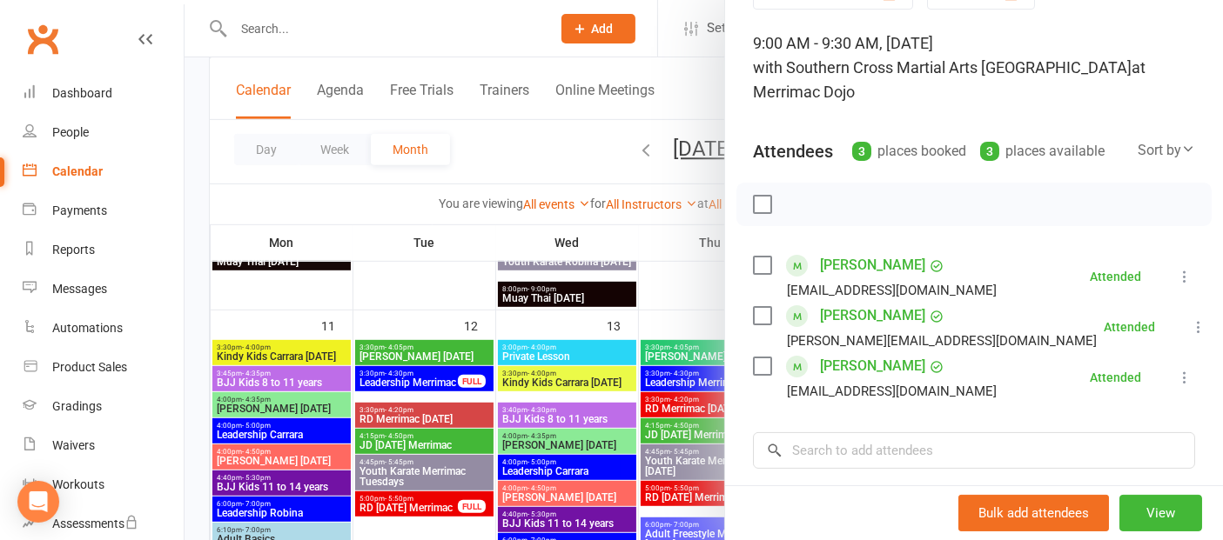
click at [877, 361] on link "[PERSON_NAME]" at bounding box center [872, 366] width 105 height 28
